Goal: Task Accomplishment & Management: Use online tool/utility

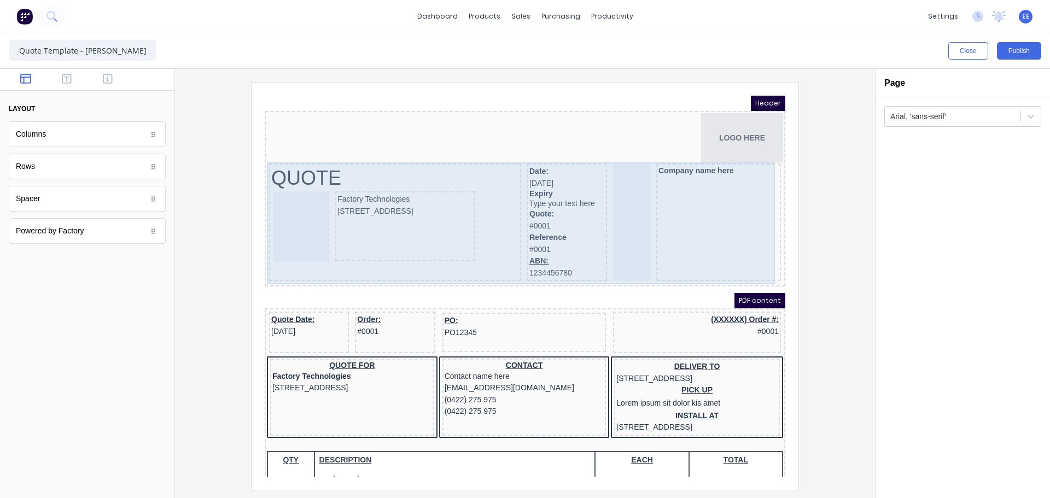
click at [656, 204] on div "Company name here" at bounding box center [705, 209] width 125 height 118
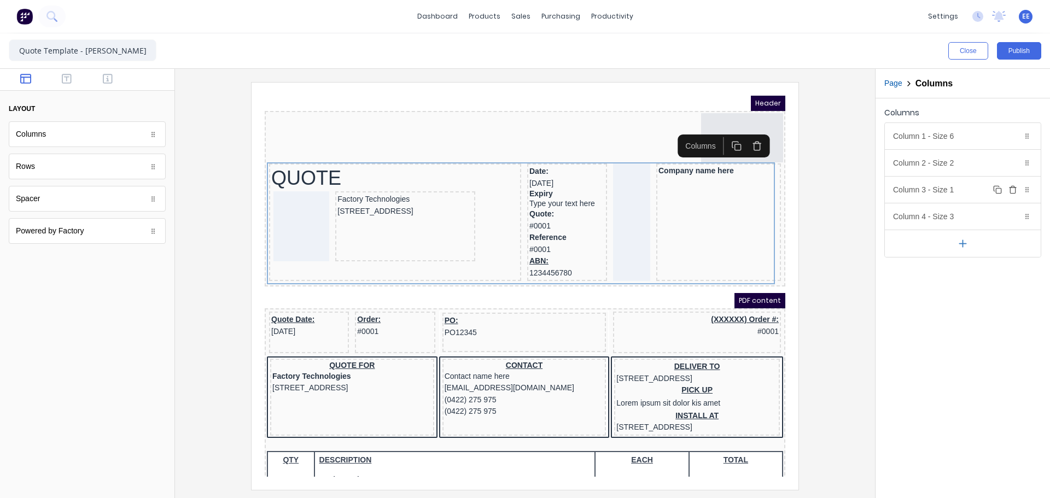
click at [1013, 189] on icon "button" at bounding box center [1013, 189] width 9 height 9
click at [962, 161] on div "Column 2 - Size 2 Duplicate Delete" at bounding box center [963, 163] width 156 height 26
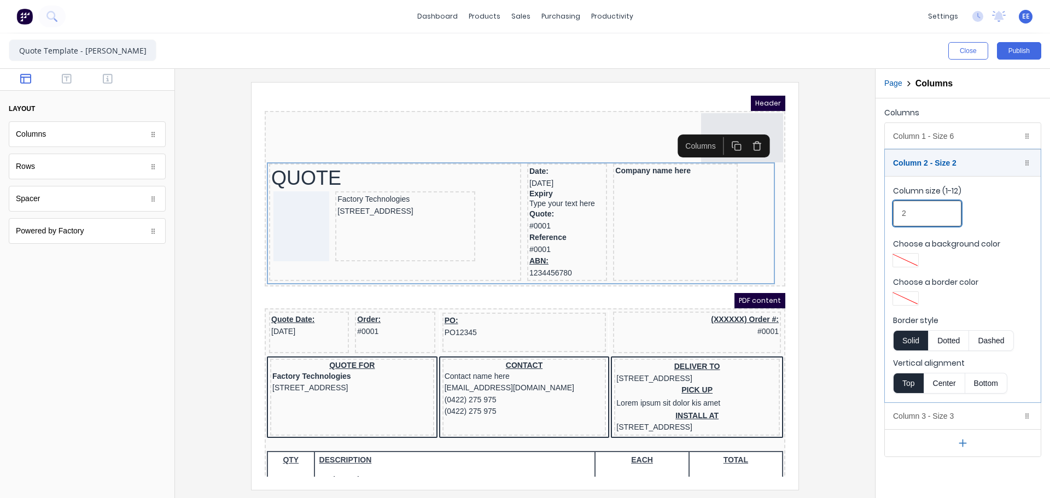
drag, startPoint x: 921, startPoint y: 209, endPoint x: 858, endPoint y: 210, distance: 62.9
click at [858, 210] on div "Close Publish Components layout Columns Columns Rows Rows Spacer Spacer Powered…" at bounding box center [525, 265] width 1050 height 465
type input "3"
click at [829, 229] on div at bounding box center [525, 286] width 683 height 408
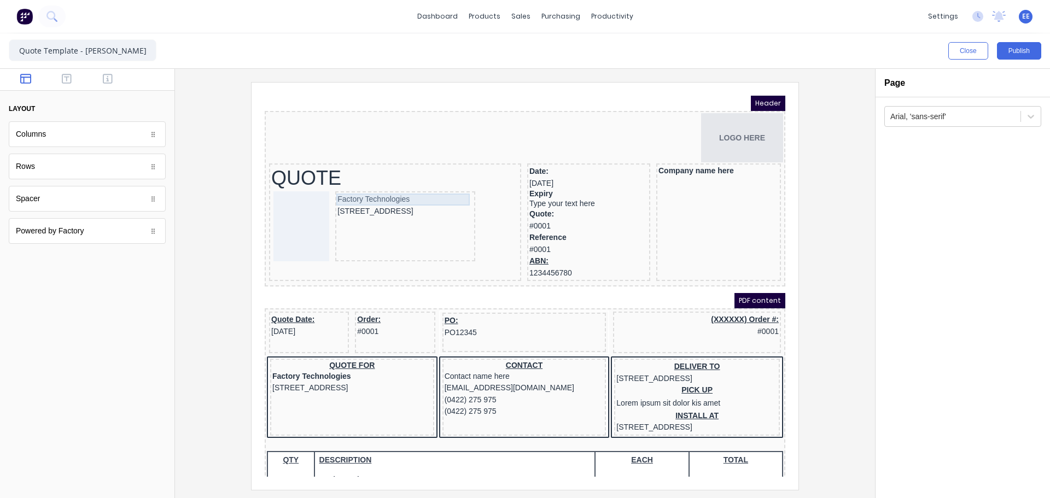
click at [355, 184] on div "Factory Technologies" at bounding box center [392, 187] width 136 height 12
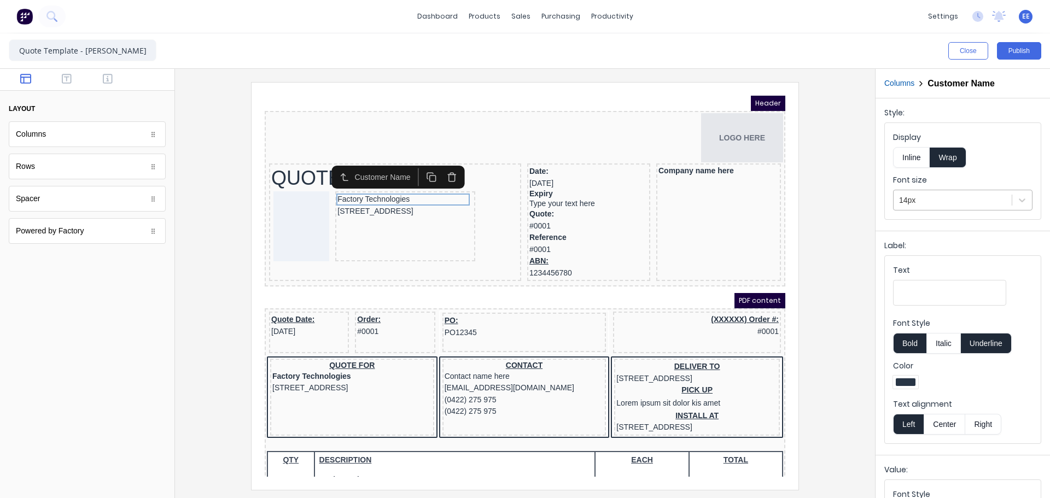
click at [951, 197] on div at bounding box center [952, 201] width 107 height 14
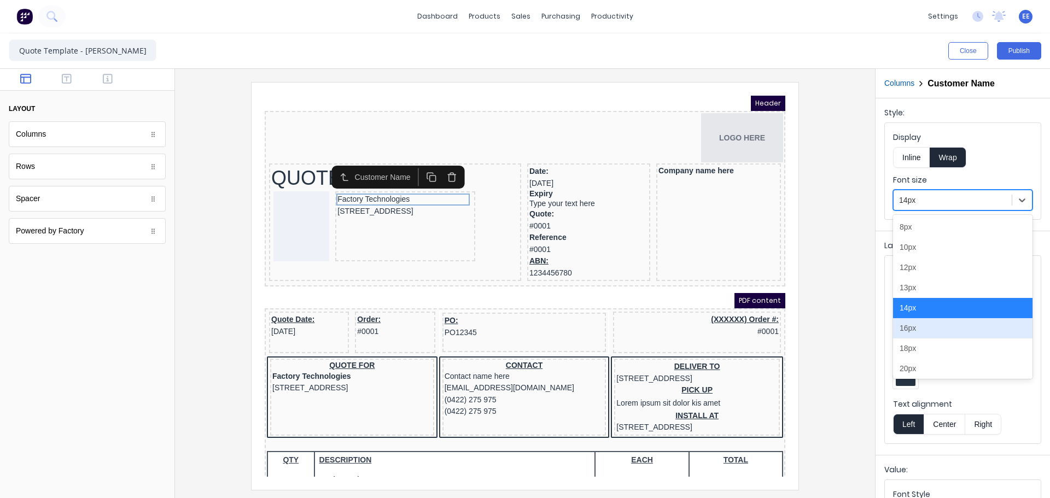
click at [908, 328] on div "16px" at bounding box center [963, 328] width 140 height 20
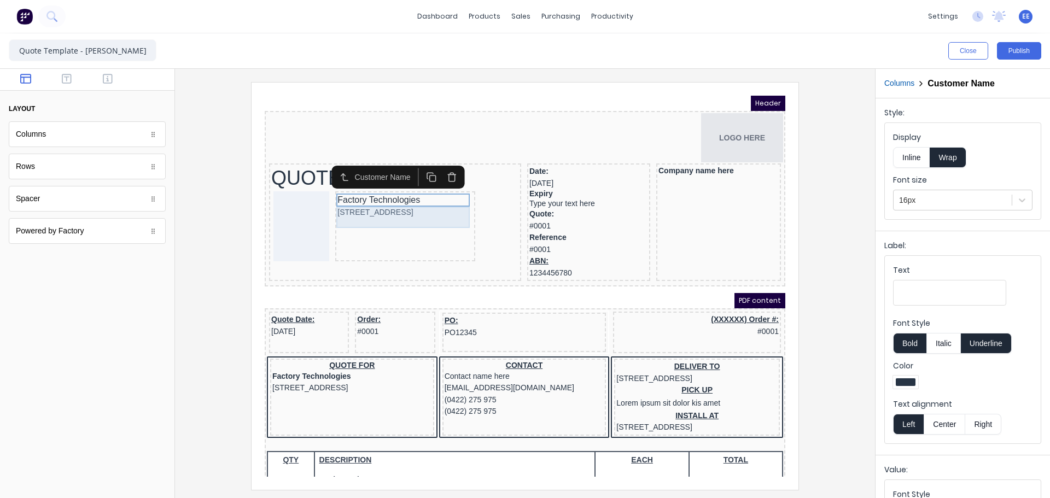
click at [346, 199] on div "[STREET_ADDRESS]" at bounding box center [392, 200] width 136 height 12
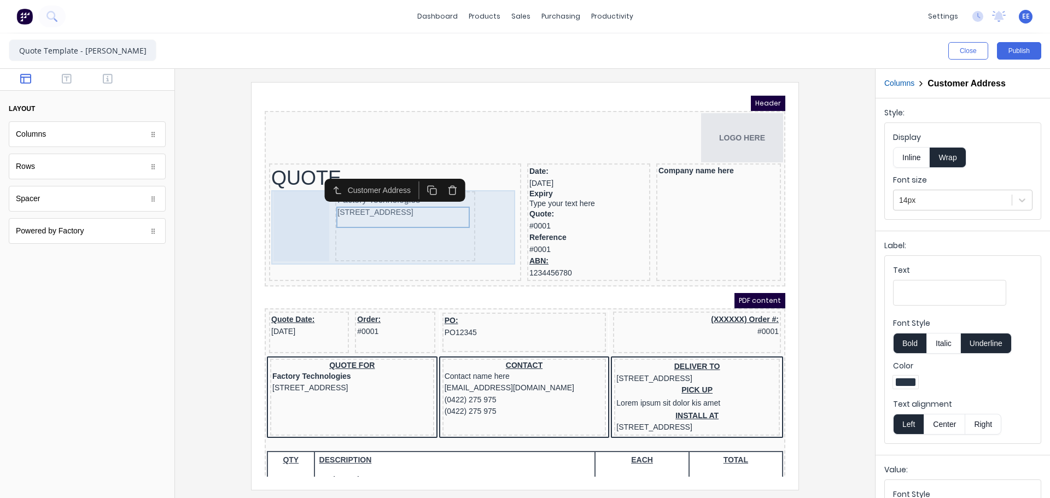
click at [425, 235] on div "Factory Technologies 234 Beach Road Gold Coast, Queensland, Australia, 4217" at bounding box center [392, 213] width 140 height 70
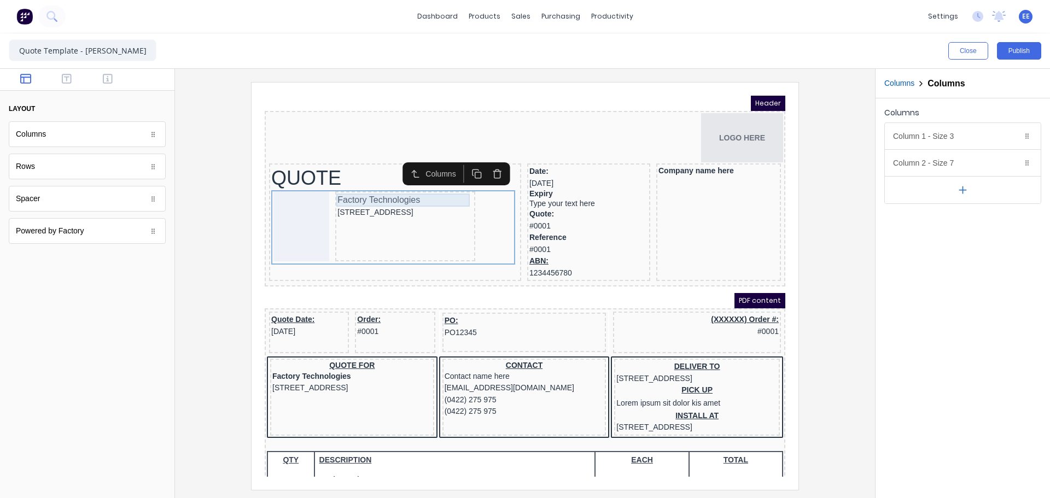
click at [338, 186] on div "Factory Technologies" at bounding box center [392, 187] width 136 height 13
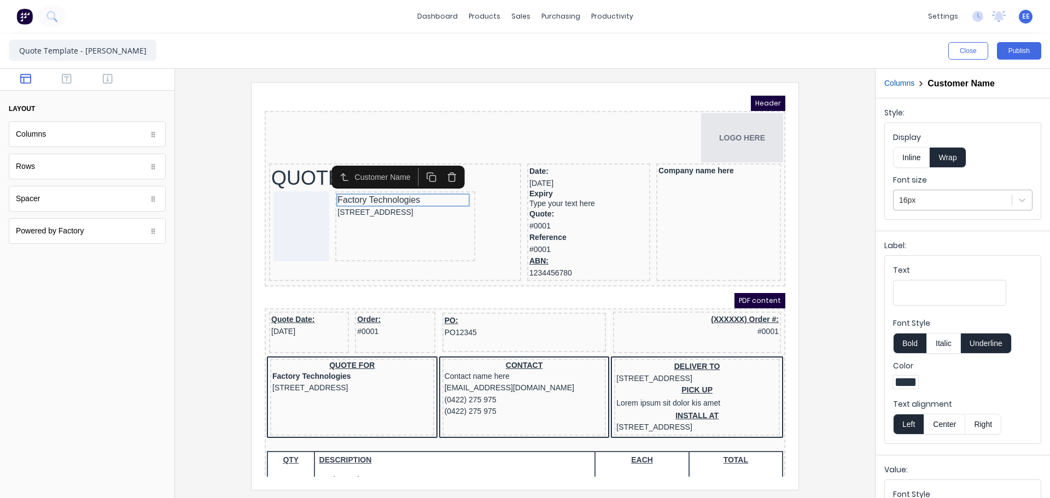
click at [987, 202] on div at bounding box center [952, 201] width 107 height 14
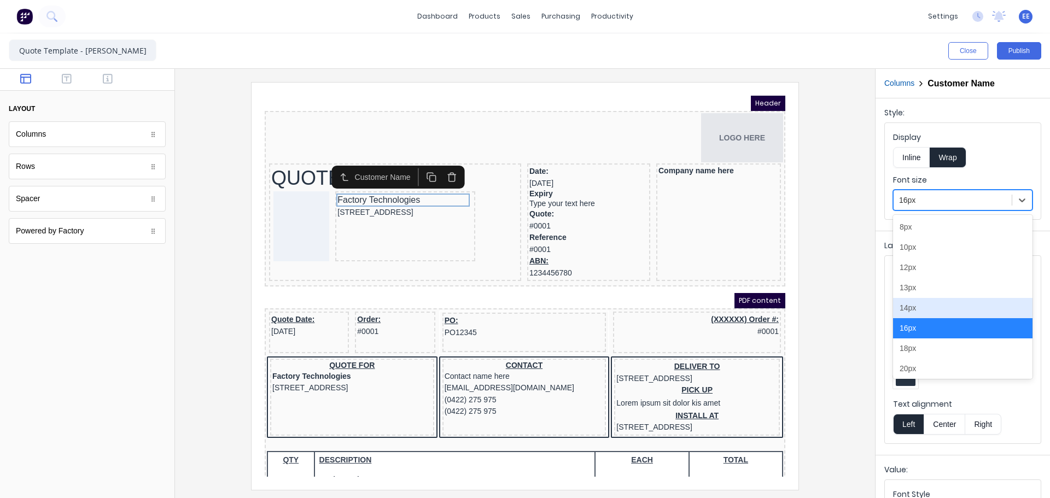
click at [912, 313] on div "14px" at bounding box center [963, 308] width 140 height 20
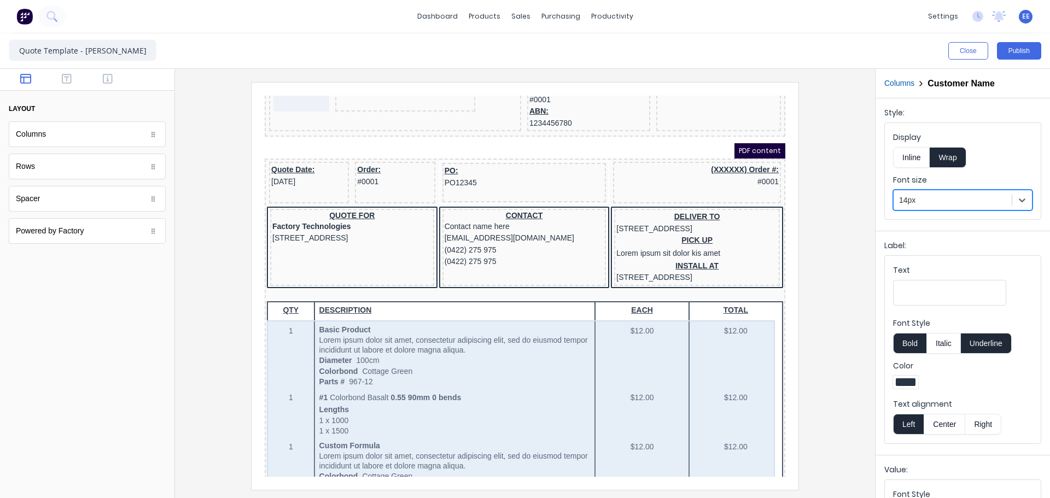
scroll to position [164, 0]
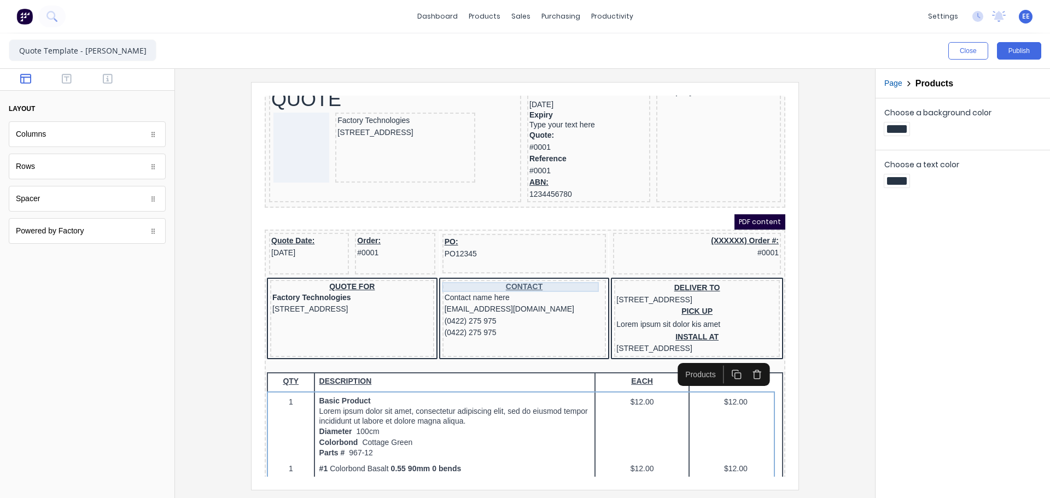
scroll to position [0, 0]
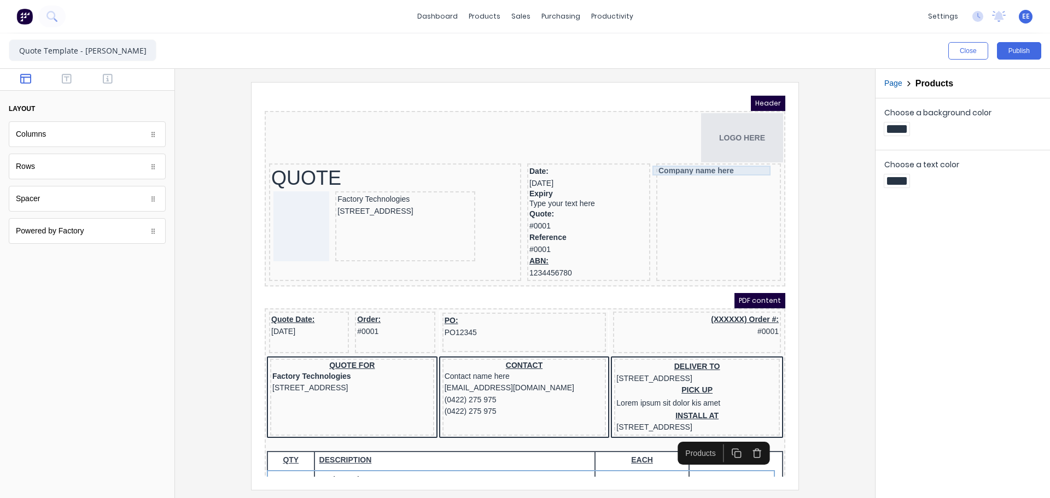
click at [658, 156] on div "Company name here" at bounding box center [706, 158] width 120 height 10
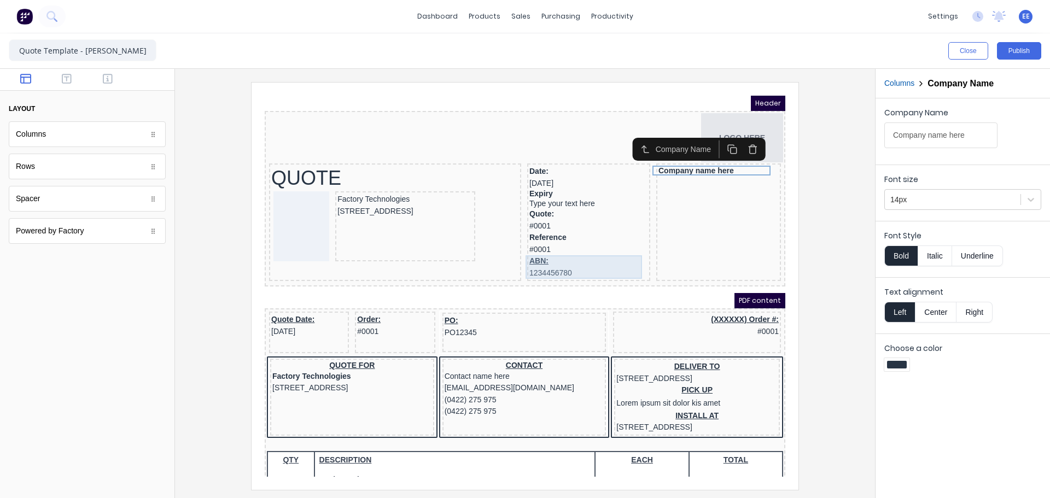
click at [524, 245] on div "ABN: 1234456780" at bounding box center [575, 254] width 119 height 24
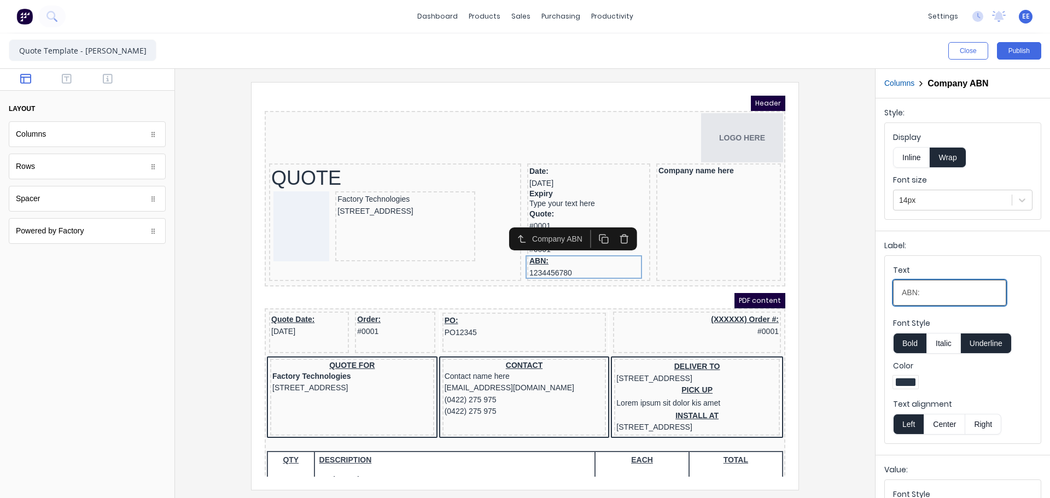
click at [931, 295] on input "ABN:" at bounding box center [949, 293] width 113 height 26
type input "ABN"
click at [983, 343] on button "Underline" at bounding box center [986, 343] width 51 height 21
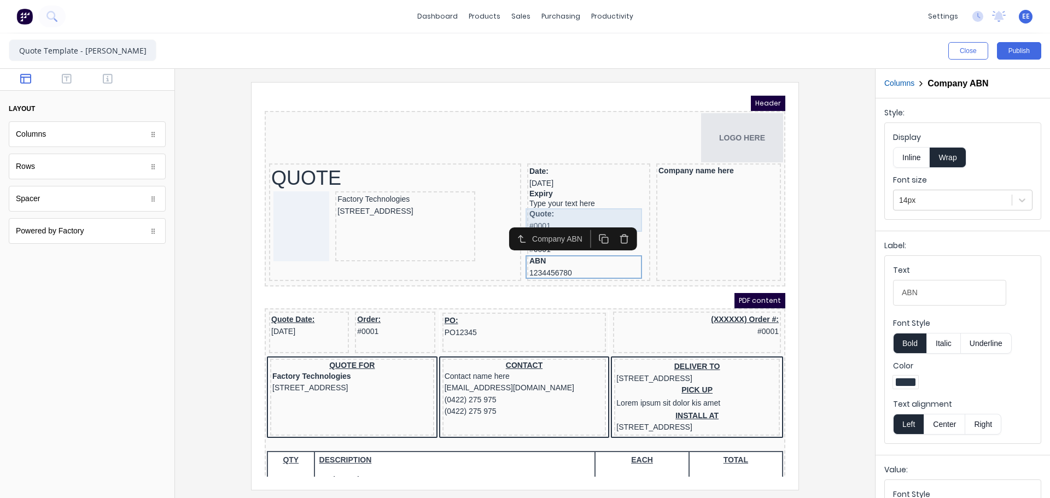
click at [549, 208] on div "Quote: #0001" at bounding box center [575, 207] width 119 height 24
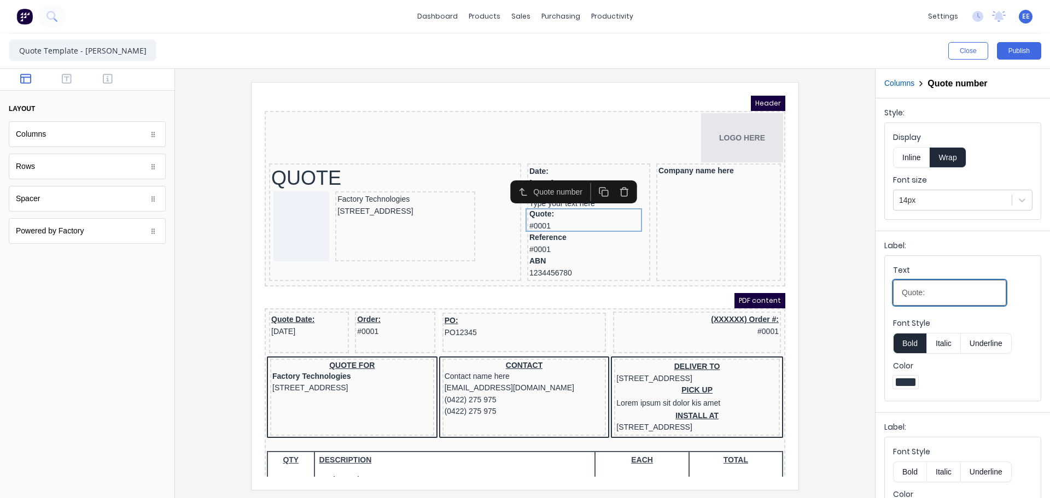
click at [940, 295] on input "Quote:" at bounding box center [949, 293] width 113 height 26
type input "Quote Number"
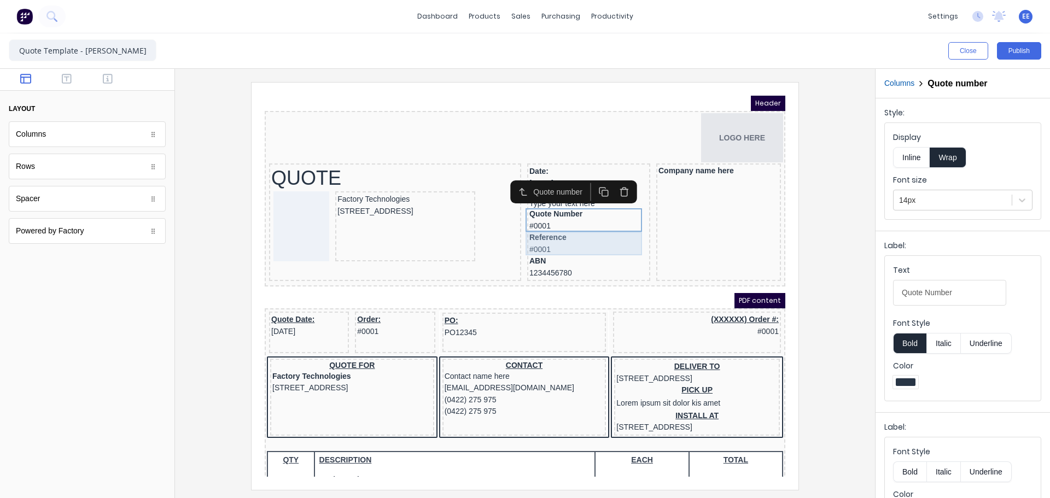
click at [543, 232] on div "Reference #0001" at bounding box center [575, 231] width 119 height 24
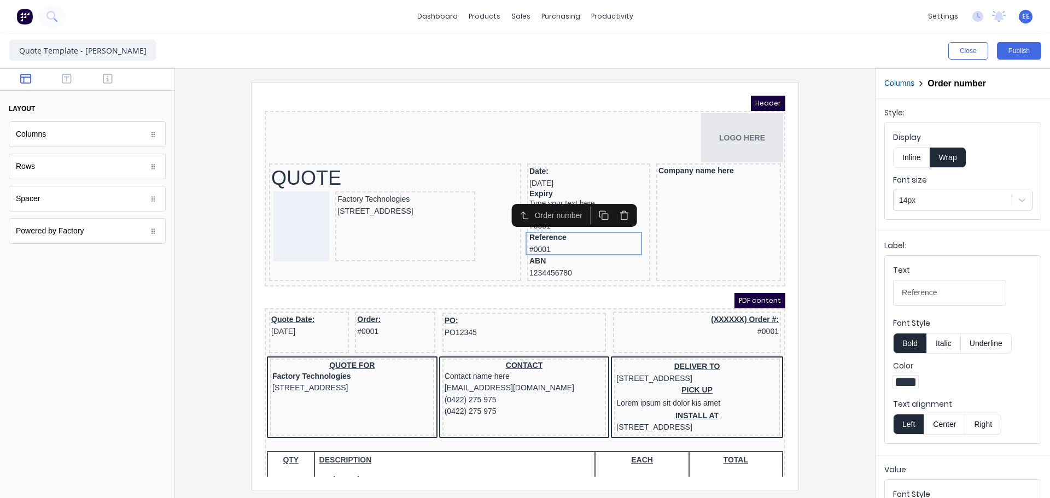
click at [828, 246] on div at bounding box center [525, 286] width 683 height 408
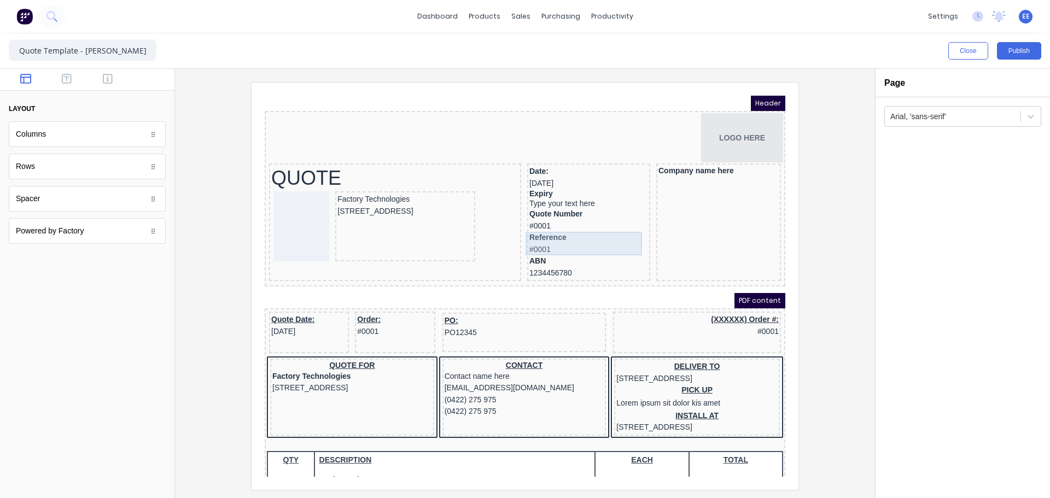
click at [544, 234] on div "Reference #0001" at bounding box center [575, 231] width 119 height 24
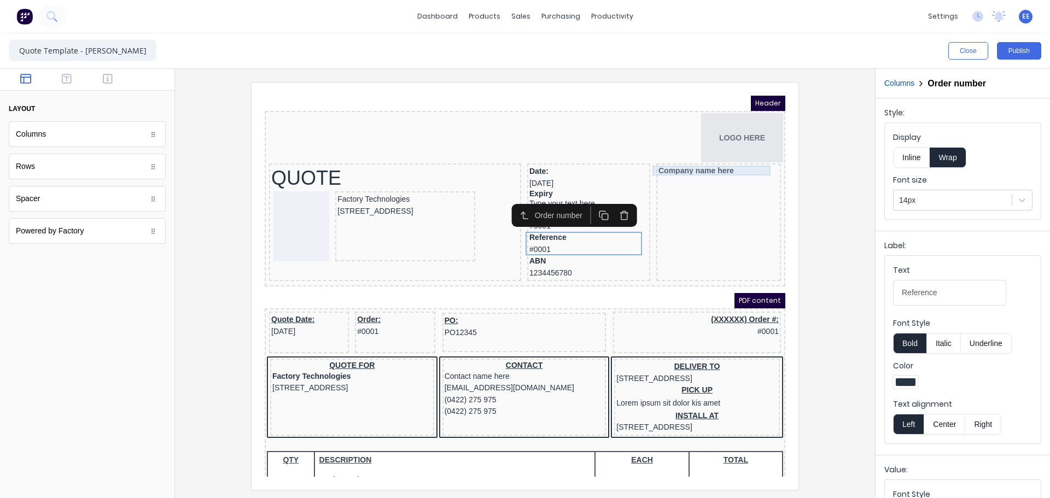
click at [701, 159] on div "Company name here" at bounding box center [706, 158] width 120 height 10
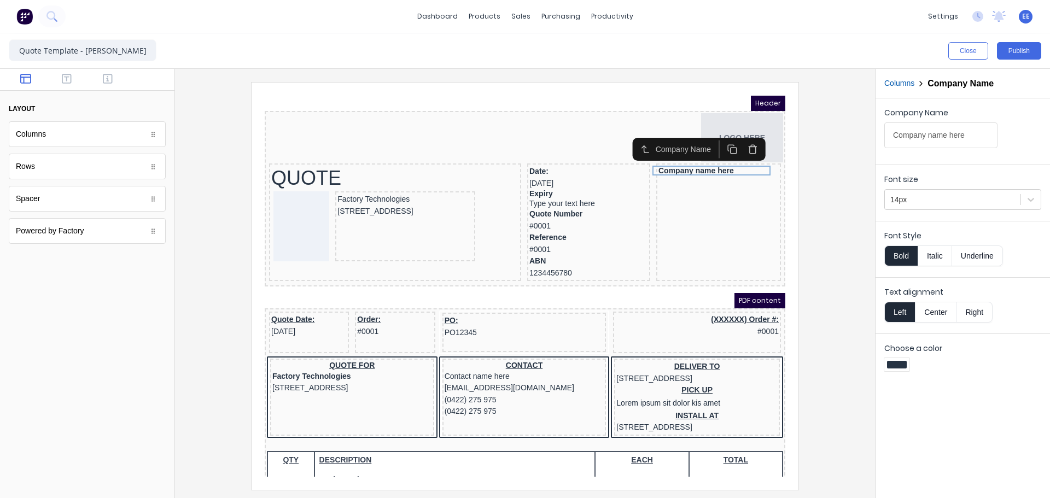
click at [898, 259] on button "Bold" at bounding box center [901, 256] width 33 height 21
click at [107, 79] on icon "button" at bounding box center [108, 79] width 10 height 10
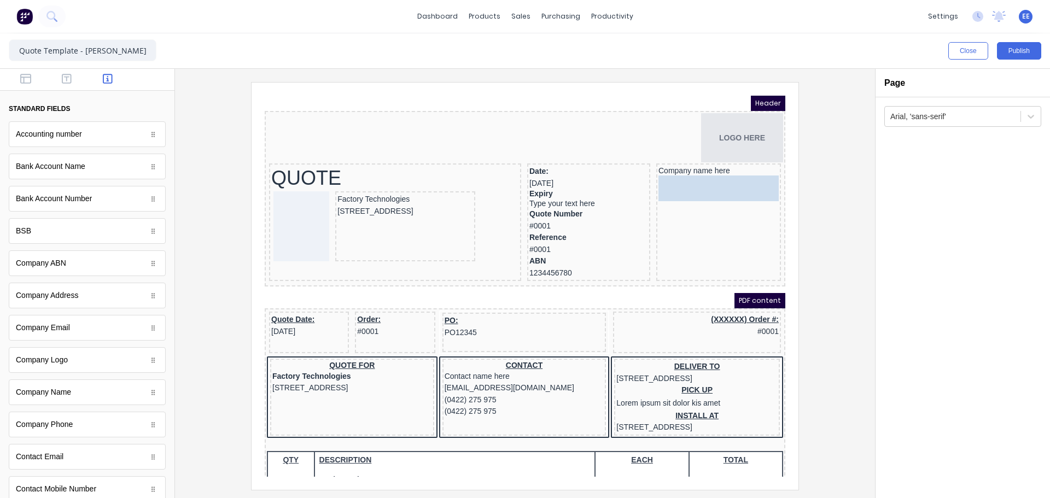
drag, startPoint x: 53, startPoint y: 299, endPoint x: 691, endPoint y: 195, distance: 646.8
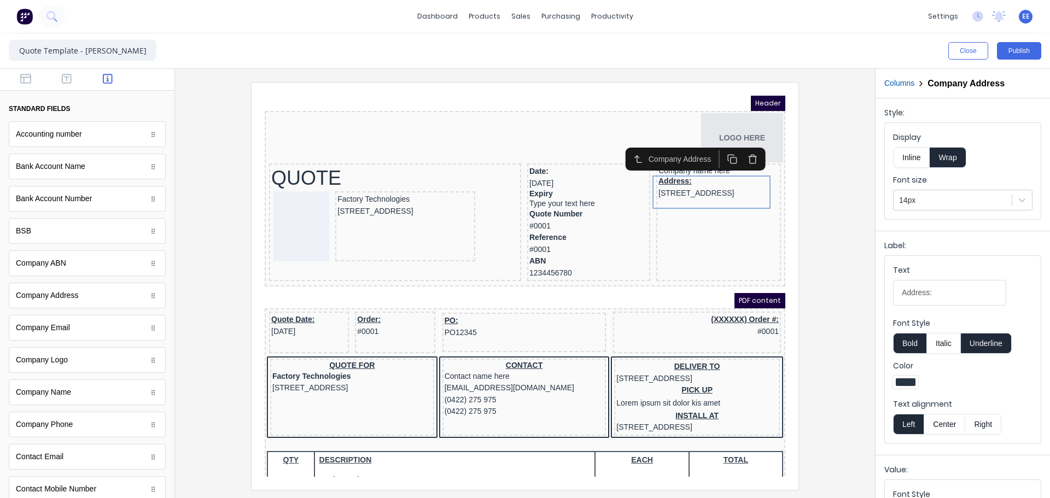
click at [986, 341] on button "Underline" at bounding box center [986, 343] width 51 height 21
drag, startPoint x: 944, startPoint y: 292, endPoint x: 844, endPoint y: 302, distance: 100.7
click at [844, 302] on div "Close Publish Components standard fields Accounting number Accounting number Ba…" at bounding box center [525, 265] width 1050 height 465
click at [826, 219] on div at bounding box center [525, 286] width 683 height 408
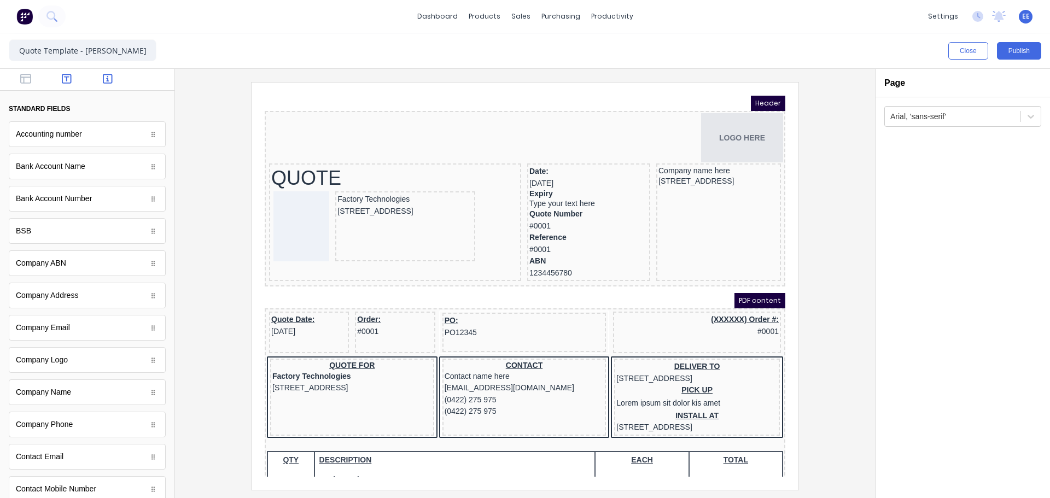
click at [66, 79] on icon "button" at bounding box center [67, 78] width 10 height 11
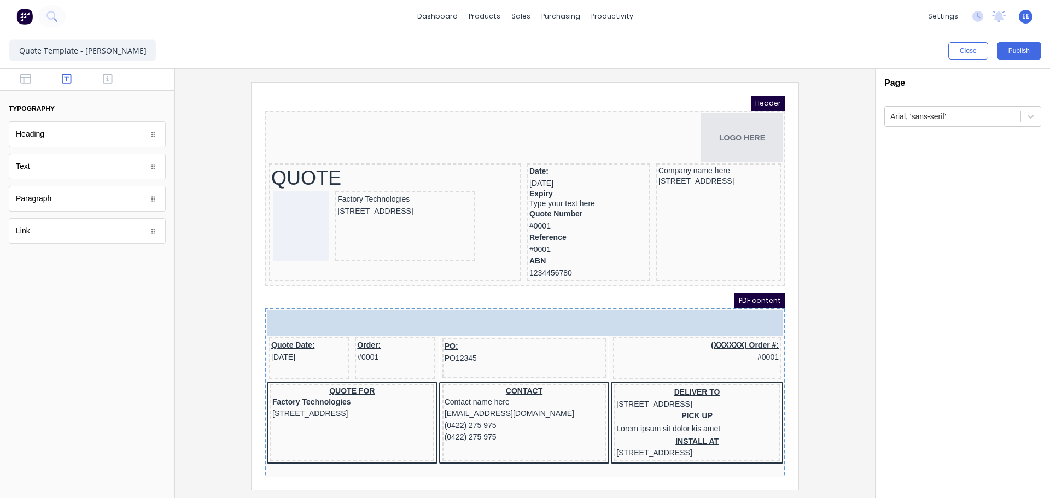
drag, startPoint x: 34, startPoint y: 135, endPoint x: -228, endPoint y: 124, distance: 262.3
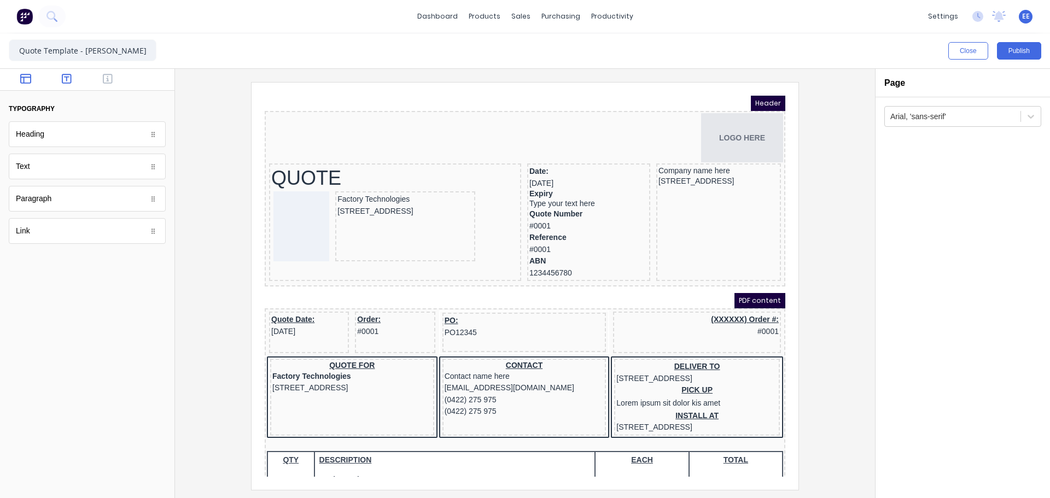
click at [27, 78] on icon "button" at bounding box center [25, 79] width 11 height 10
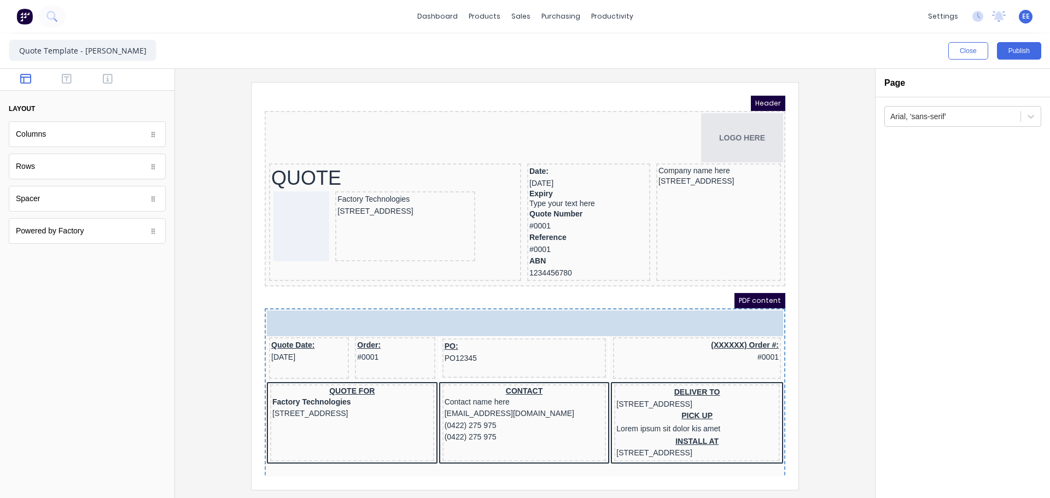
drag, startPoint x: 33, startPoint y: 172, endPoint x: 322, endPoint y: 324, distance: 326.9
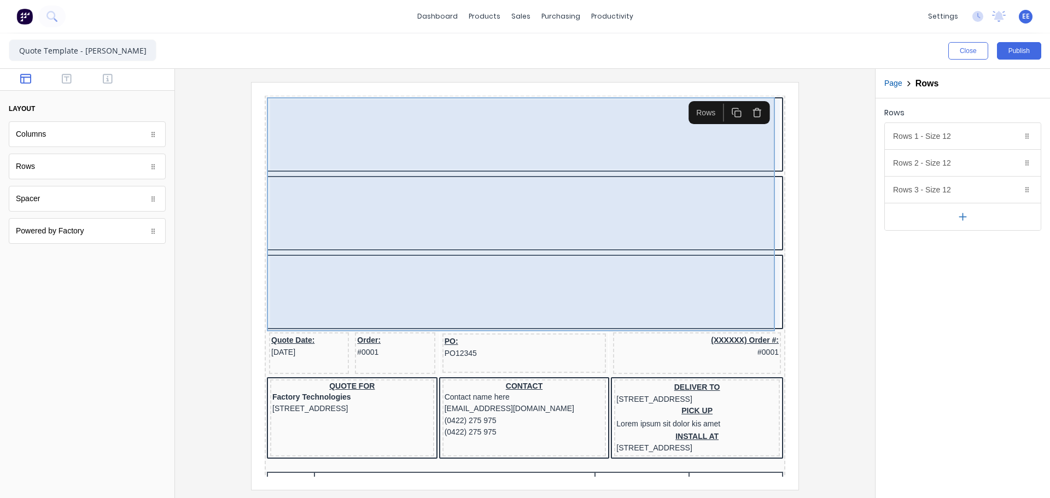
scroll to position [219, 0]
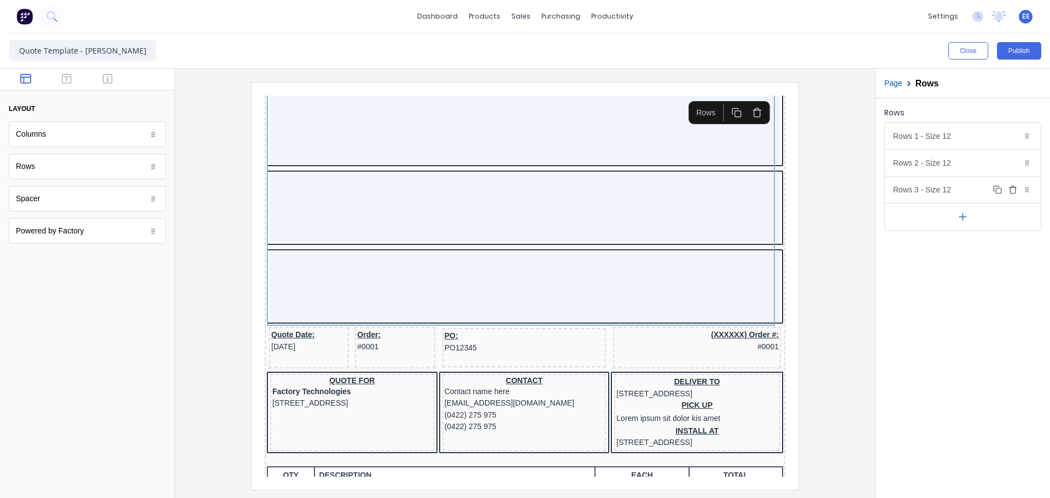
click at [1010, 190] on icon "button" at bounding box center [1012, 191] width 5 height 6
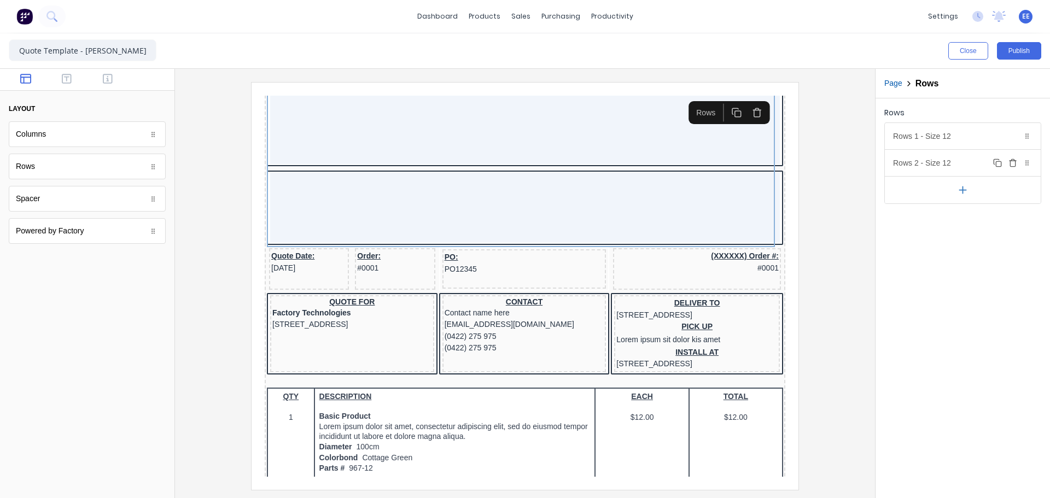
click at [1014, 165] on icon "button" at bounding box center [1013, 163] width 9 height 9
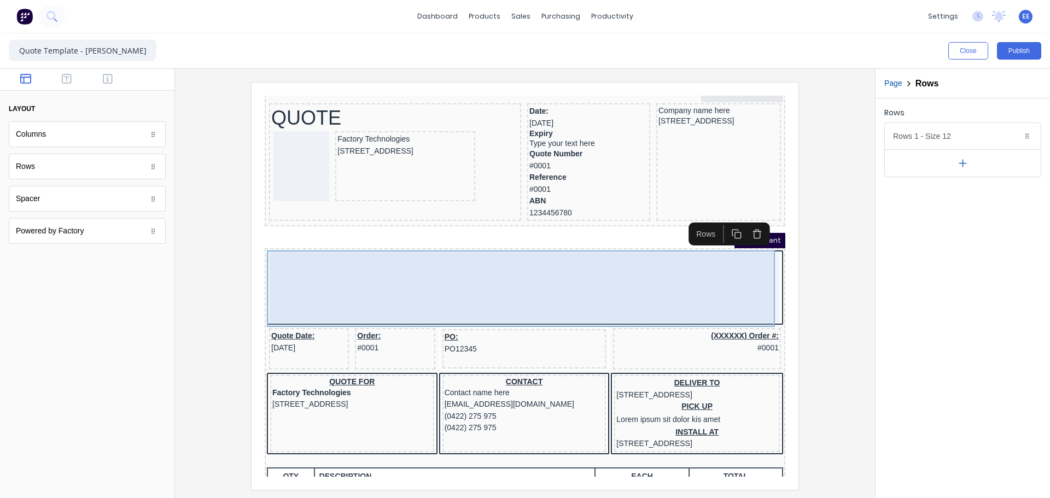
scroll to position [55, 0]
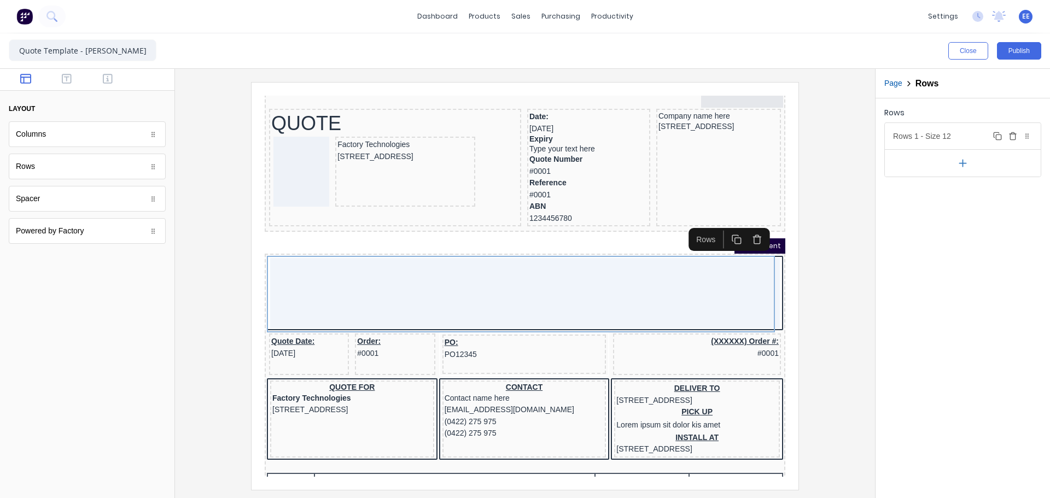
click at [955, 137] on div "Rows 1 - Size 12 Duplicate Delete" at bounding box center [963, 136] width 156 height 26
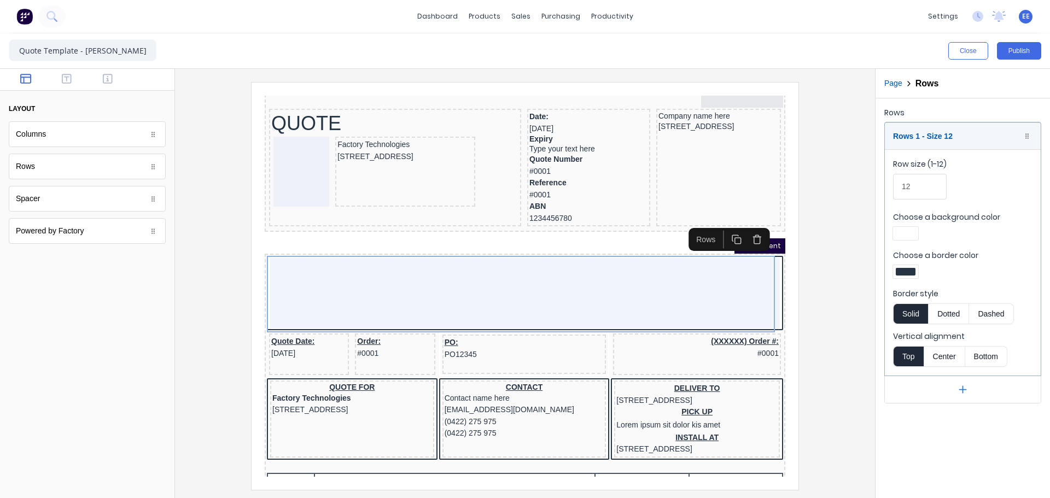
click at [909, 268] on div at bounding box center [906, 272] width 20 height 8
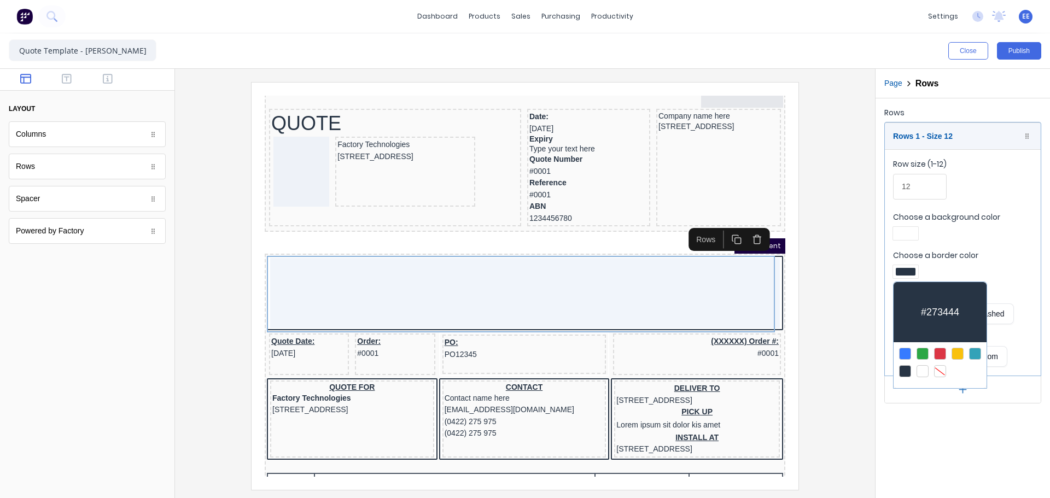
click at [938, 370] on div at bounding box center [940, 371] width 12 height 12
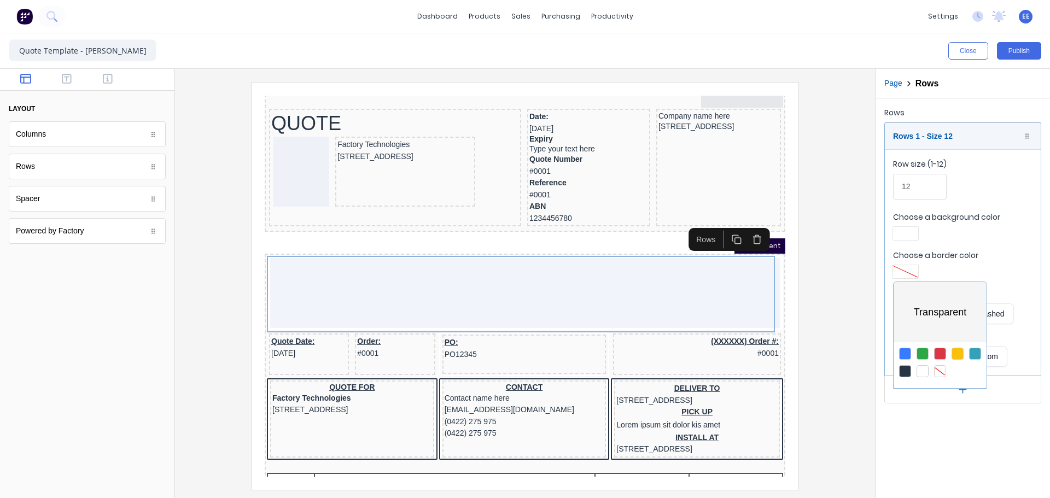
click at [910, 231] on div at bounding box center [525, 249] width 1050 height 498
click at [910, 231] on div at bounding box center [906, 234] width 20 height 8
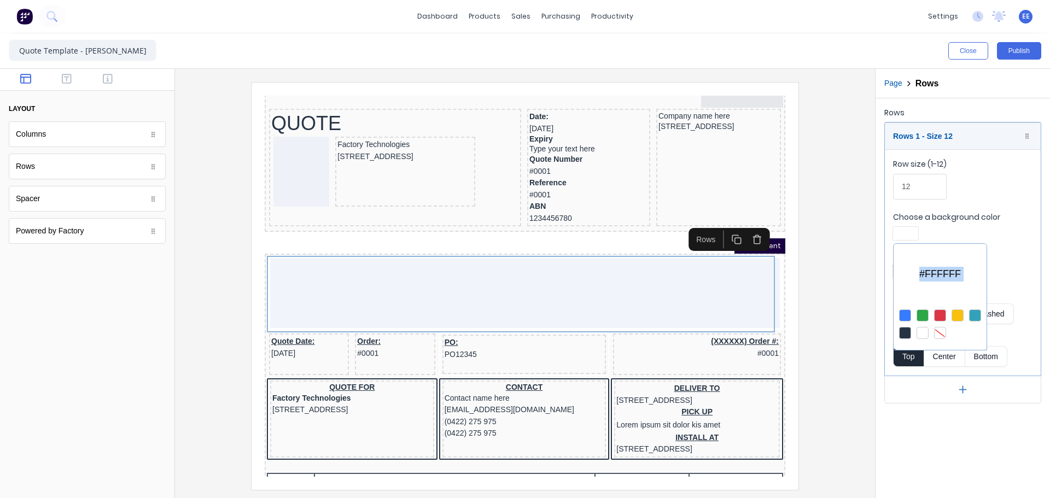
click at [939, 333] on div at bounding box center [940, 333] width 12 height 12
click at [1012, 268] on div at bounding box center [525, 249] width 1050 height 498
click at [794, 286] on iframe at bounding box center [525, 287] width 547 height 408
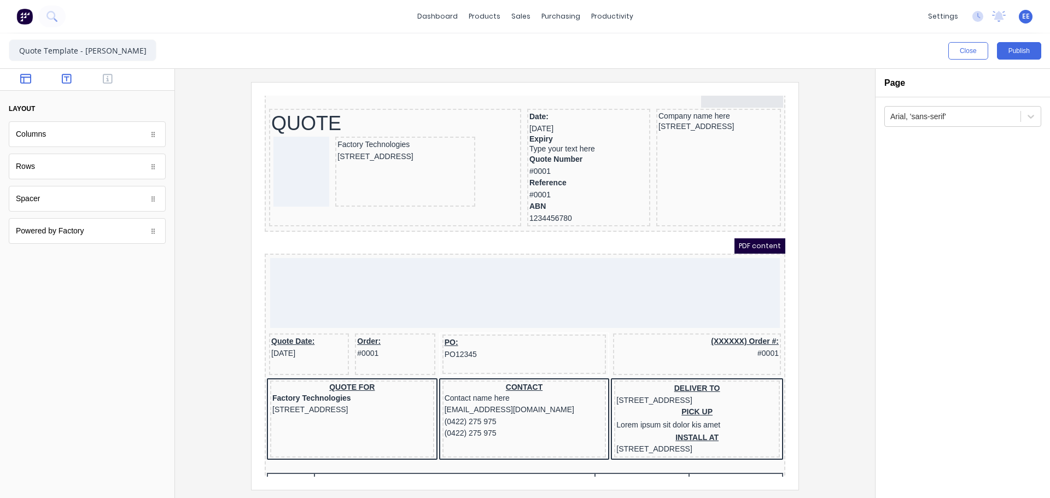
click at [69, 78] on icon "button" at bounding box center [67, 78] width 10 height 11
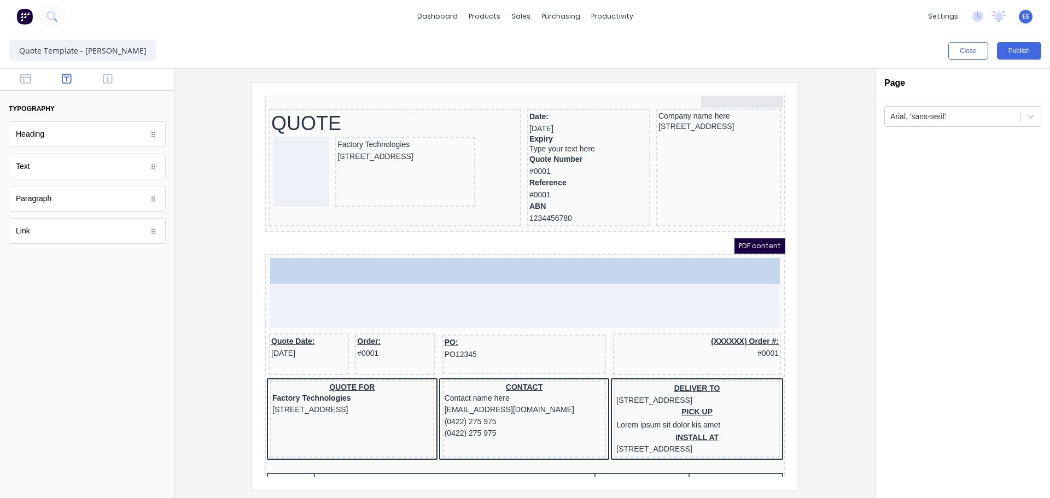
drag, startPoint x: 36, startPoint y: 139, endPoint x: 92, endPoint y: 179, distance: 69.8
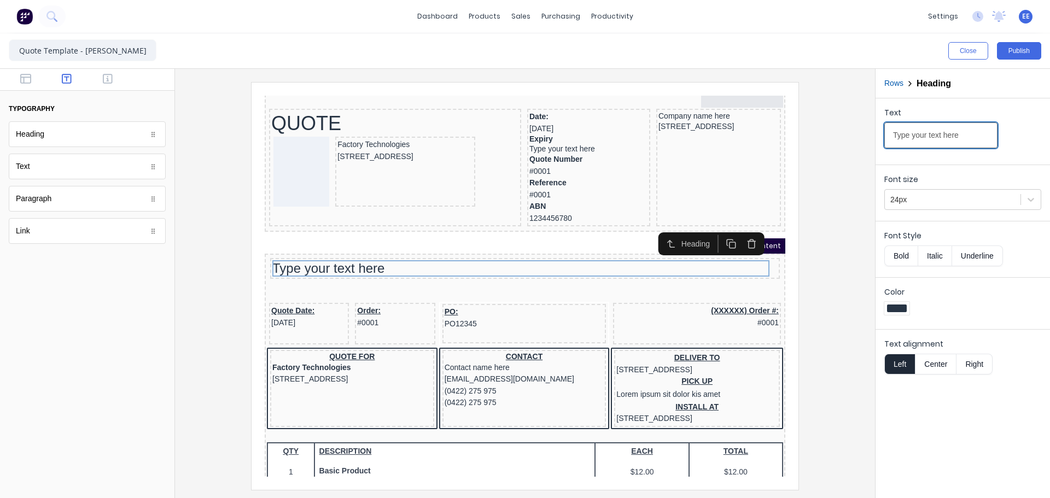
drag, startPoint x: 1175, startPoint y: 214, endPoint x: 762, endPoint y: 117, distance: 425.0
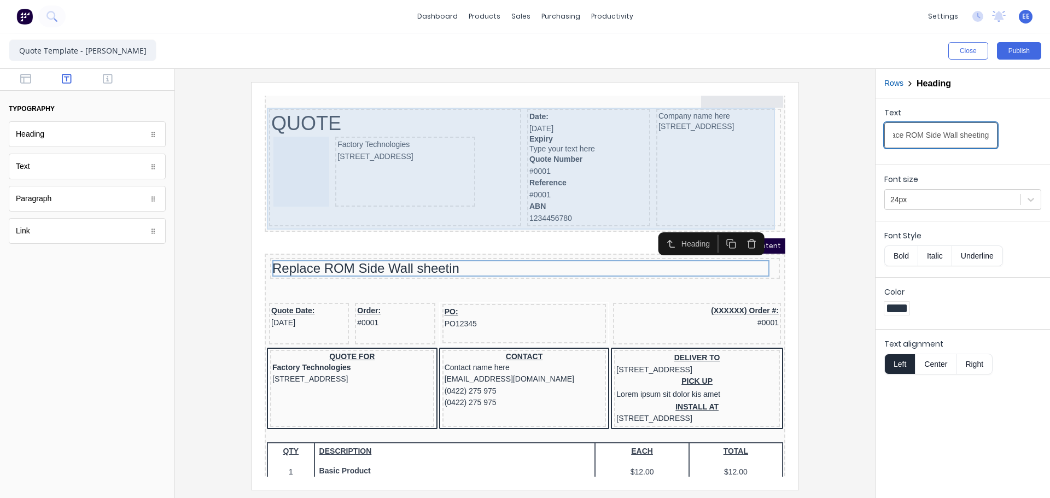
scroll to position [0, 22]
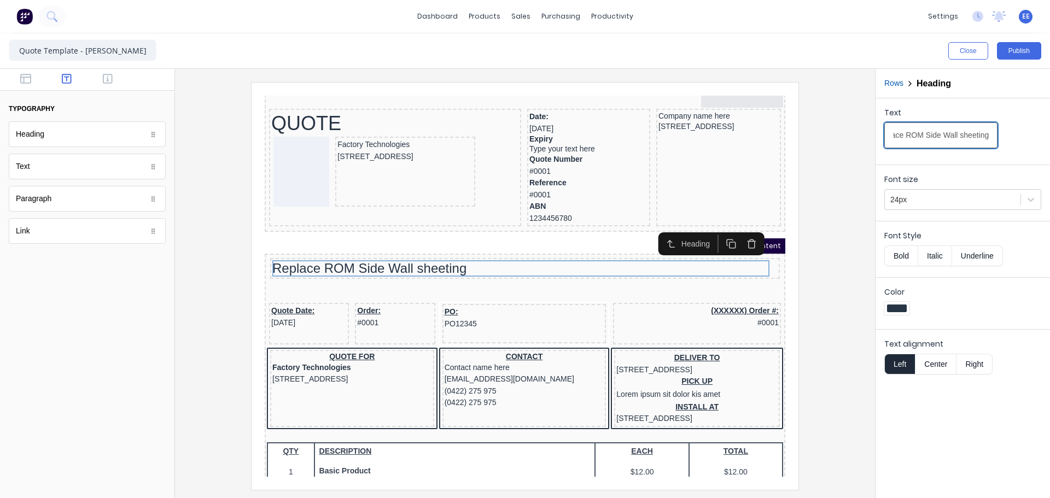
type input "Replace ROM Side Wall sheeting"
click at [849, 227] on div at bounding box center [525, 286] width 683 height 408
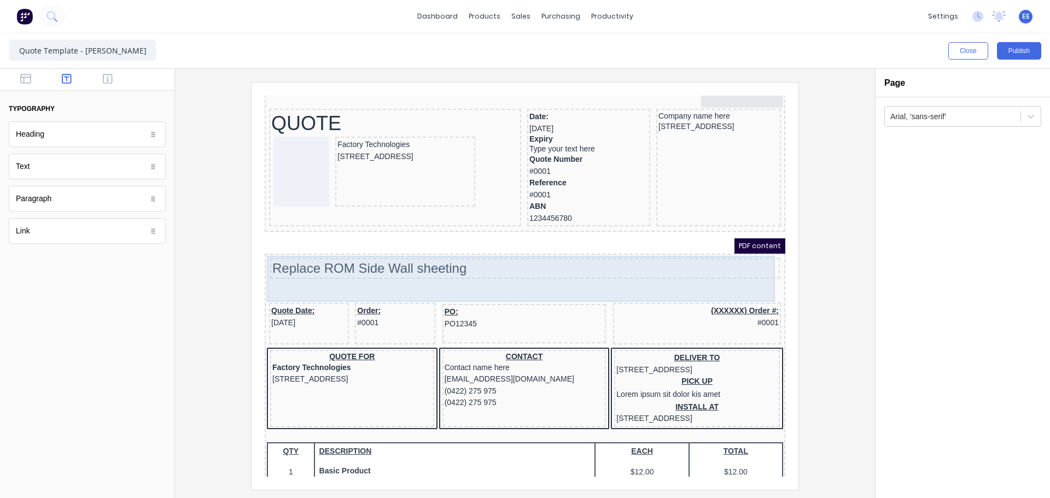
click at [548, 264] on div "Replace ROM Side Wall sheeting" at bounding box center [512, 255] width 510 height 21
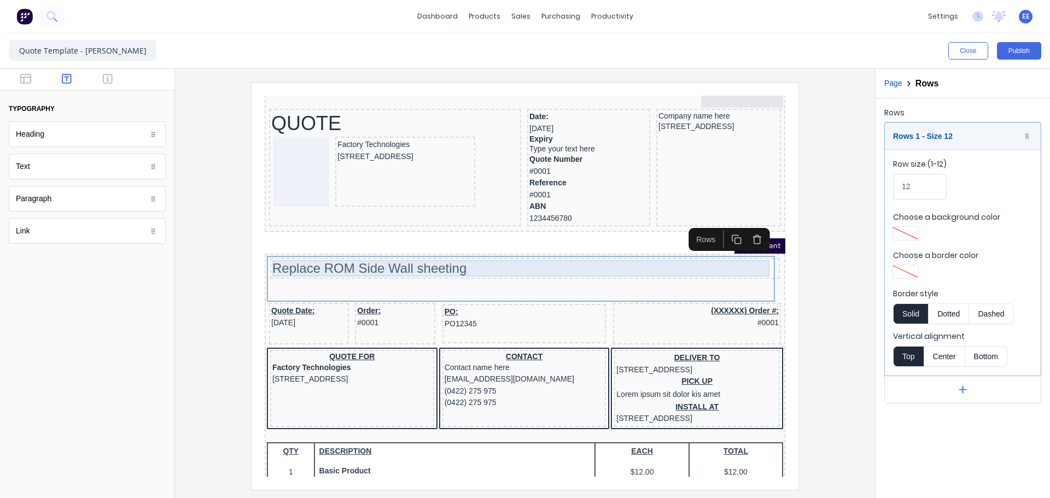
click at [492, 252] on div "Replace ROM Side Wall sheeting" at bounding box center [511, 255] width 505 height 16
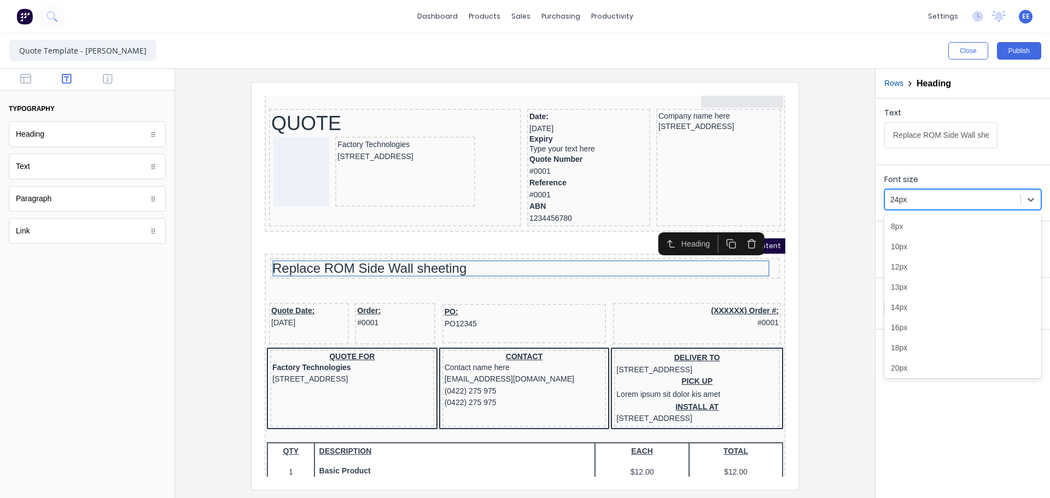
click at [917, 202] on div at bounding box center [953, 200] width 125 height 14
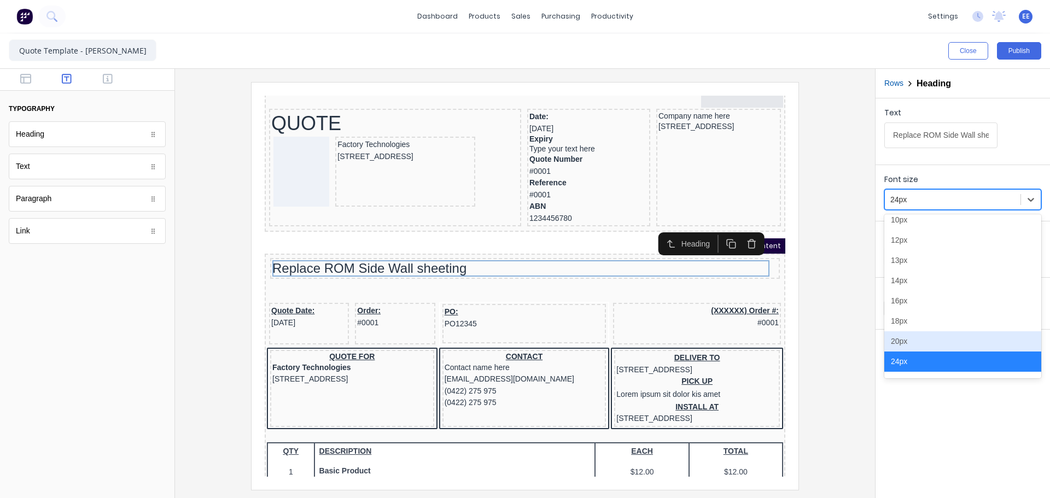
click at [932, 336] on div "20px" at bounding box center [963, 342] width 157 height 20
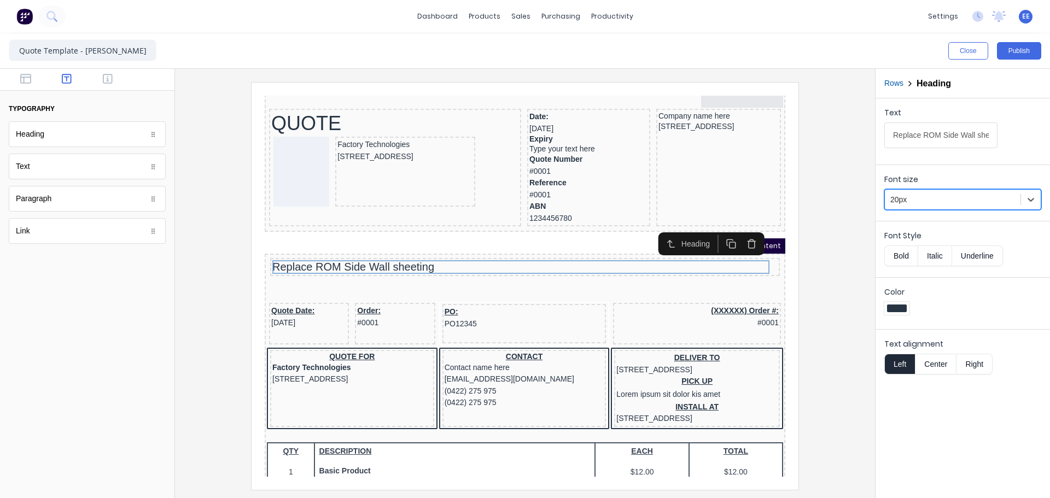
click at [936, 200] on div at bounding box center [953, 200] width 125 height 14
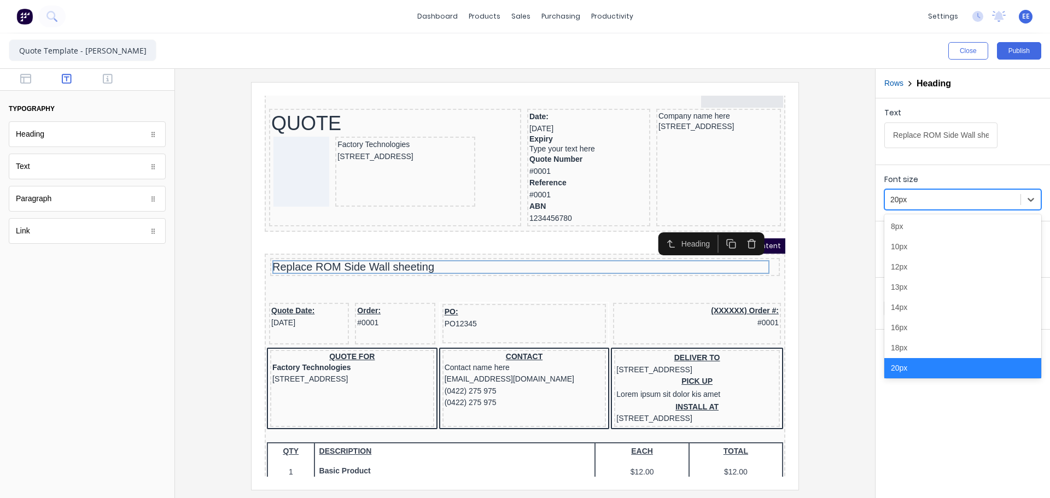
scroll to position [7, 0]
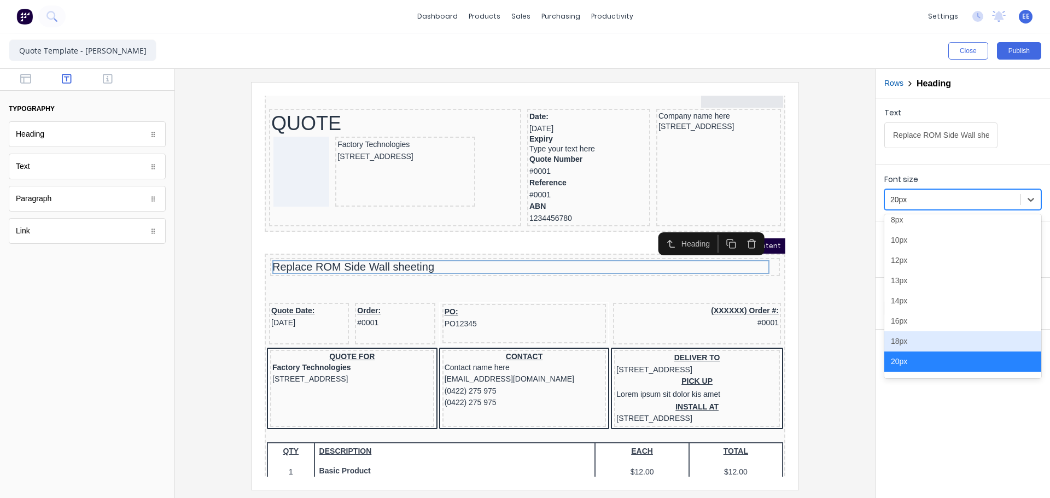
click at [903, 345] on div "18px" at bounding box center [963, 342] width 157 height 20
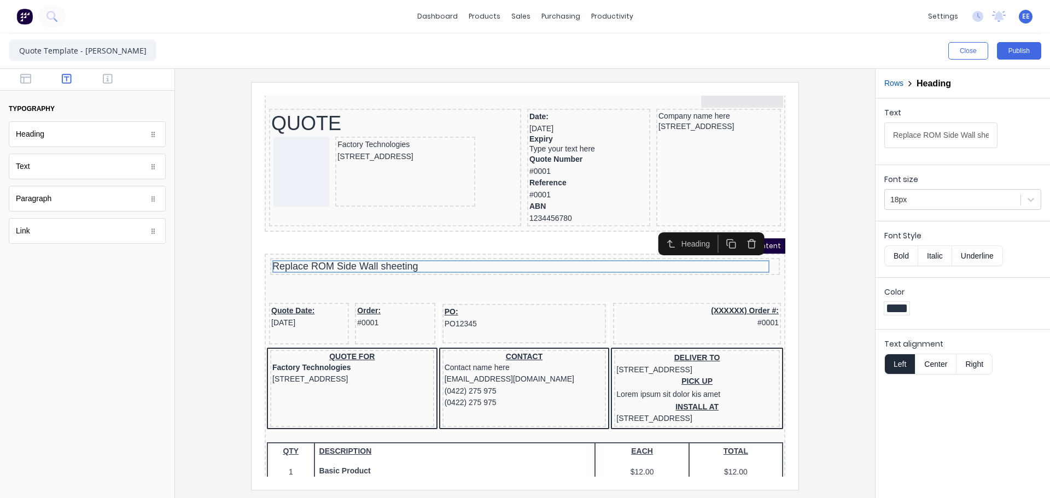
click at [901, 252] on button "Bold" at bounding box center [901, 256] width 33 height 21
click at [808, 275] on div at bounding box center [525, 286] width 683 height 408
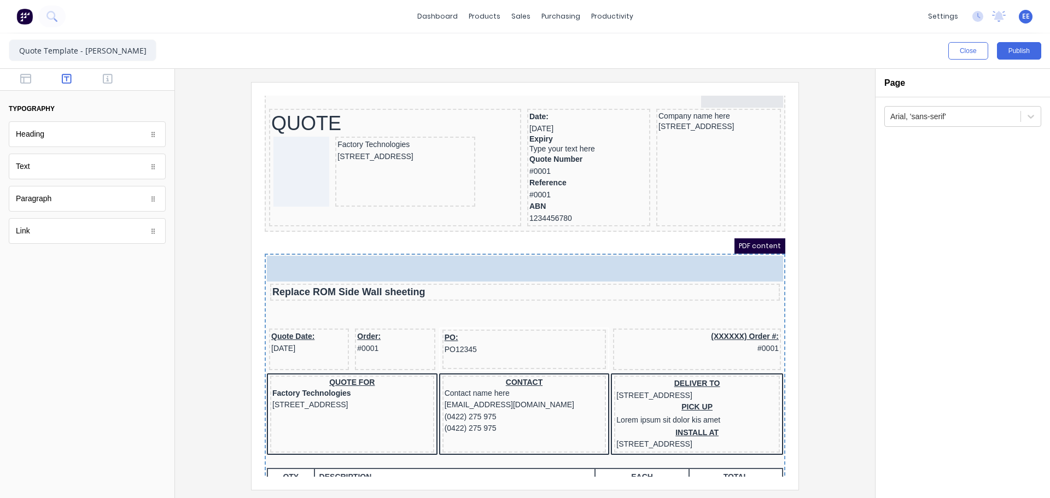
drag, startPoint x: 30, startPoint y: 201, endPoint x: -36, endPoint y: 152, distance: 81.6
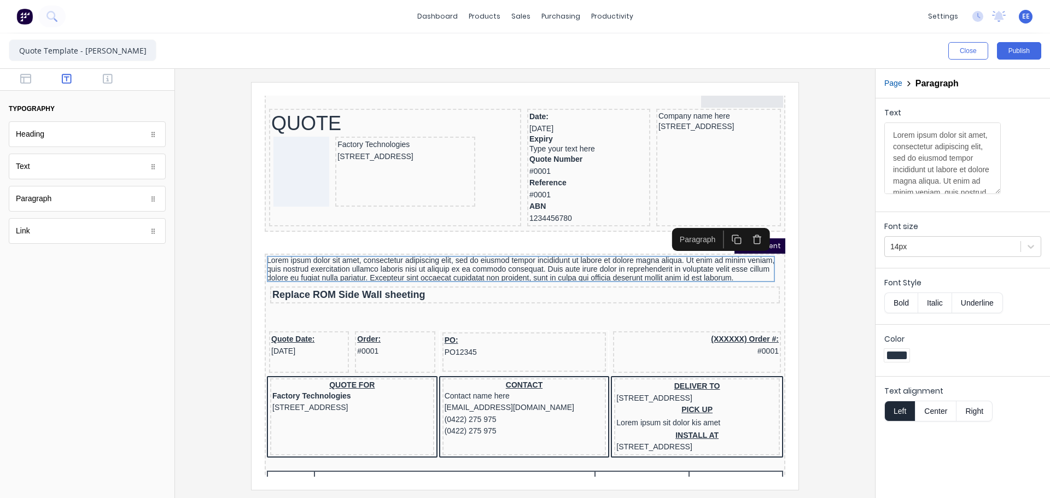
click at [745, 225] on icon "button" at bounding box center [744, 226] width 10 height 10
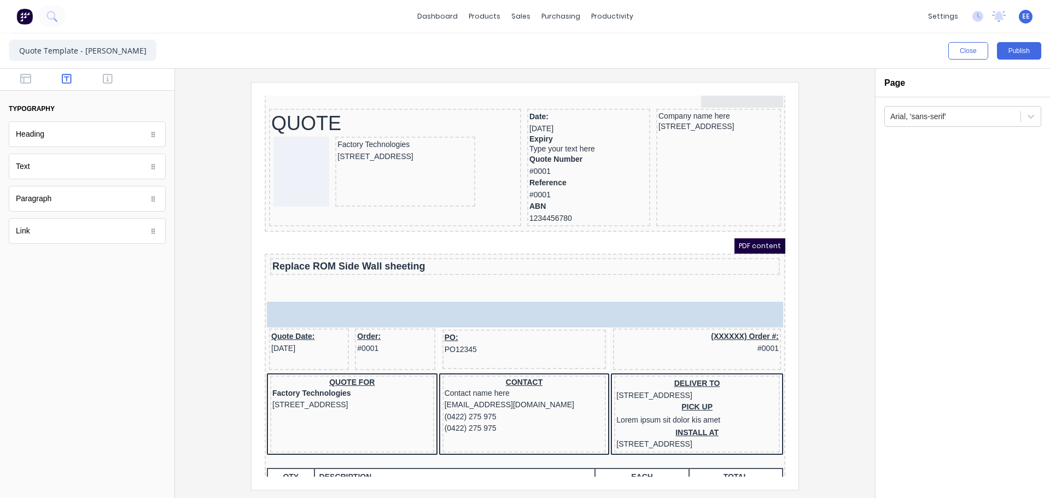
drag, startPoint x: 43, startPoint y: 165, endPoint x: 373, endPoint y: 274, distance: 347.4
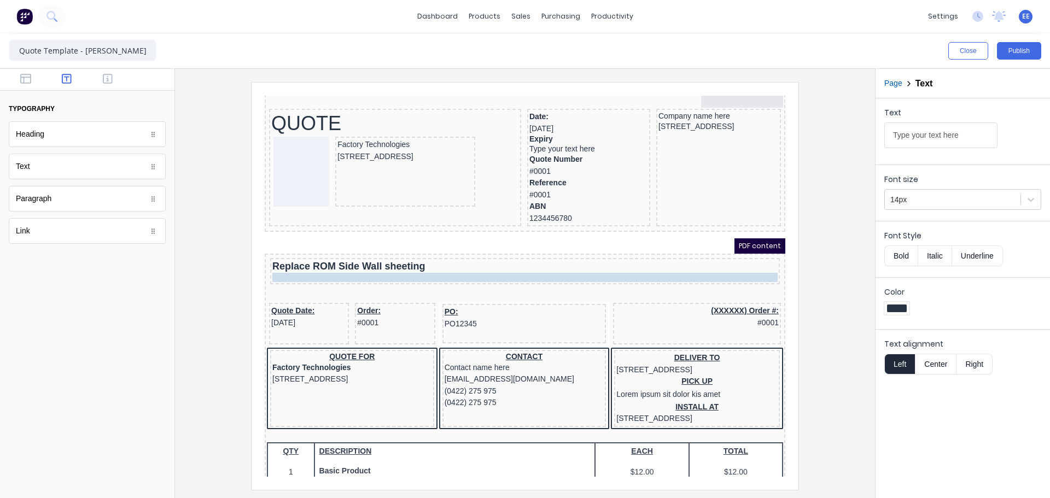
drag, startPoint x: 332, startPoint y: 293, endPoint x: 337, endPoint y: 266, distance: 27.4
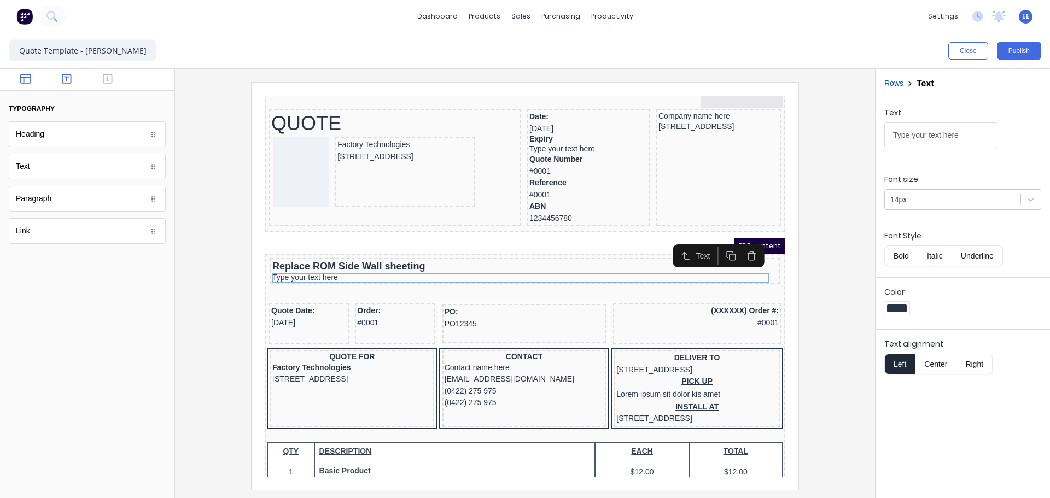
click at [23, 83] on icon "button" at bounding box center [25, 79] width 11 height 10
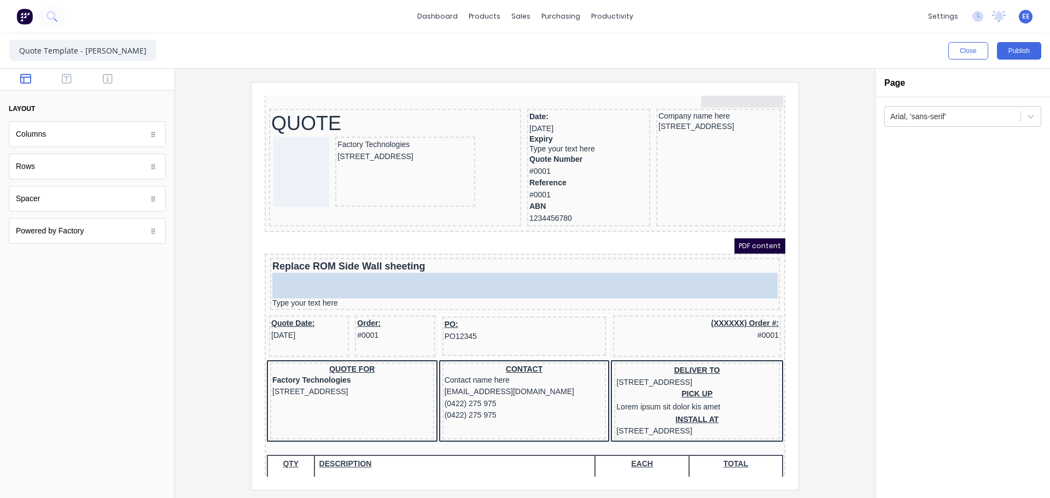
drag, startPoint x: 31, startPoint y: 204, endPoint x: 371, endPoint y: 270, distance: 346.8
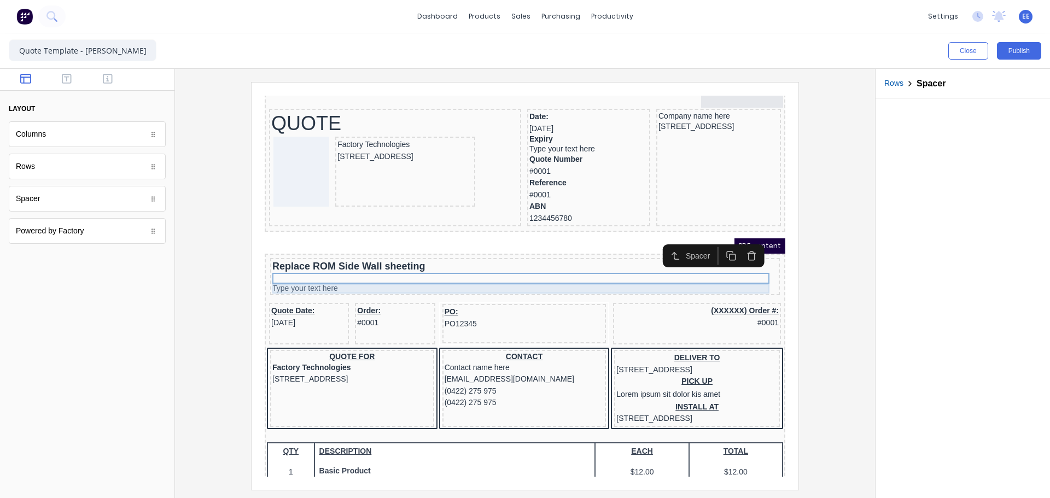
click at [338, 274] on div "Type your text here" at bounding box center [511, 276] width 505 height 10
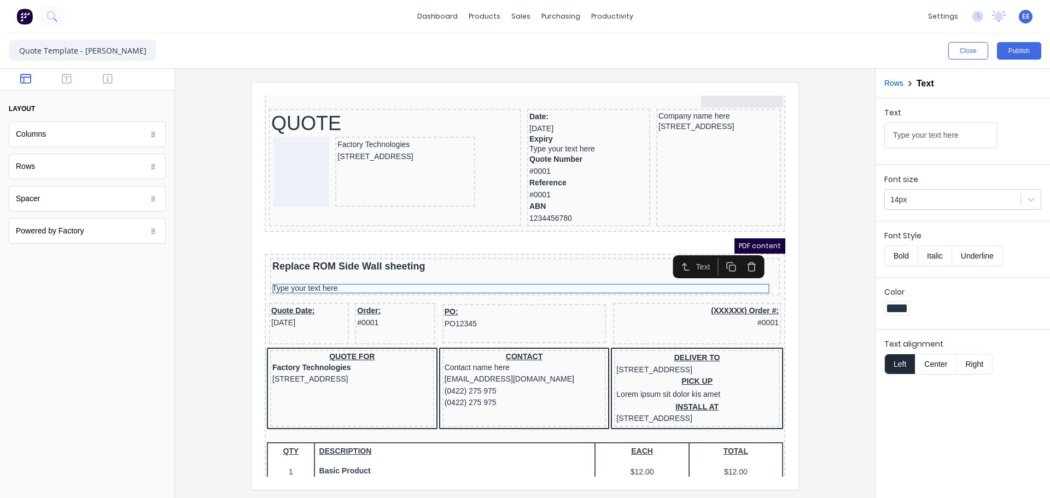
click at [718, 256] on icon "button" at bounding box center [718, 254] width 10 height 10
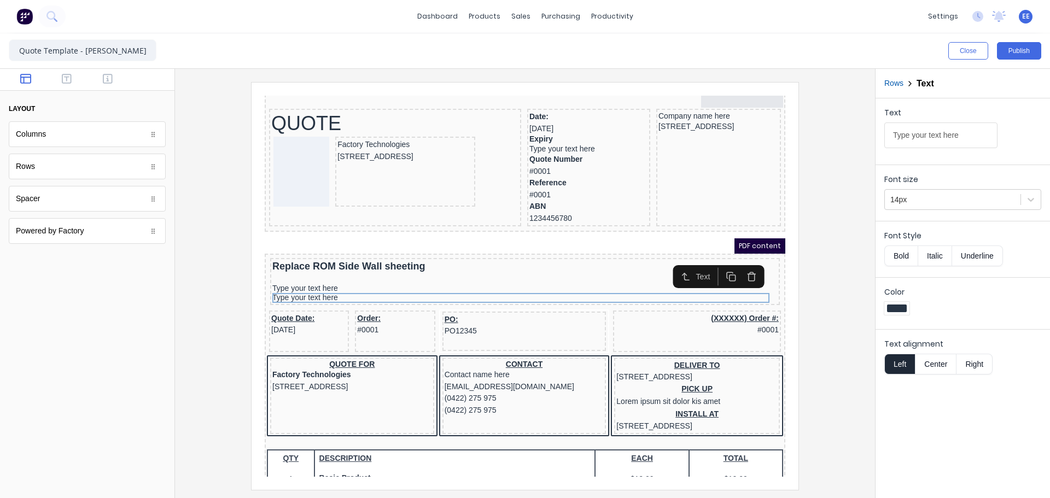
click at [718, 264] on icon "button" at bounding box center [718, 263] width 10 height 10
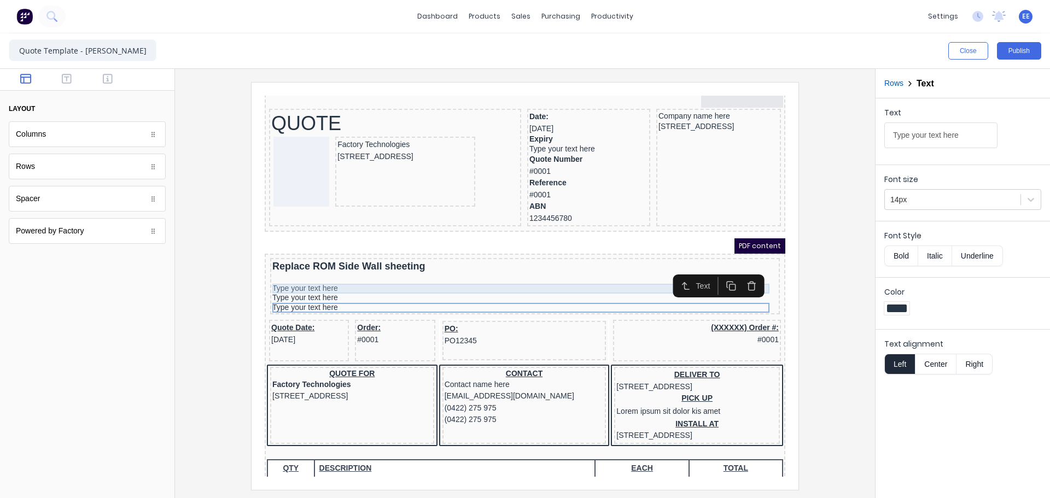
click at [350, 275] on div "Type your text here" at bounding box center [511, 276] width 505 height 10
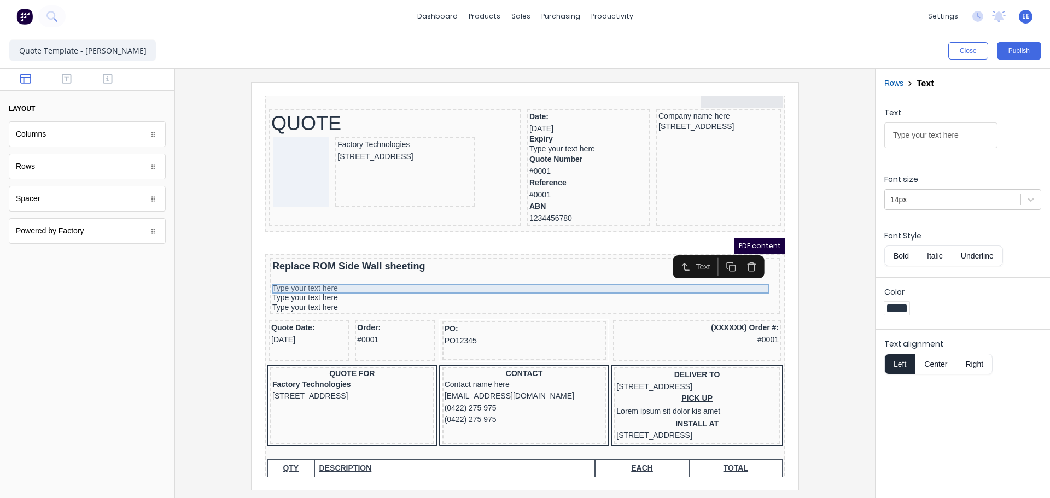
click at [322, 274] on div "Type your text here" at bounding box center [511, 276] width 505 height 10
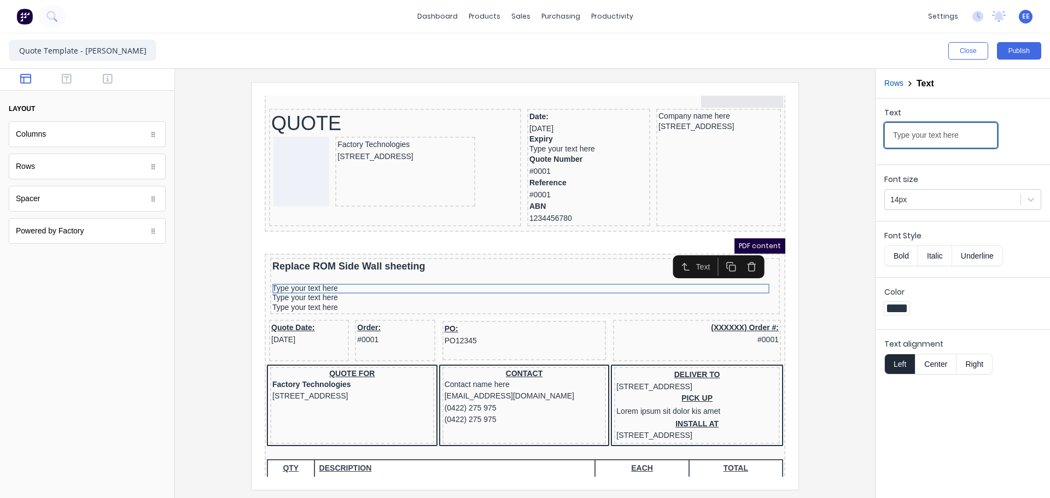
drag, startPoint x: 920, startPoint y: 135, endPoint x: 794, endPoint y: 143, distance: 126.1
click at [794, 143] on div "Close Publish Components layout Columns Columns Rows Rows Spacer Spacer Powered…" at bounding box center [525, 265] width 1050 height 465
paste input "Replace ROM side wall sheet 3m of lower section, Pale eucalypt 0.48BMT"
type input "Replace ROM side wall sheet 3m of lower section, Pale eucalypt 0.48BMT"
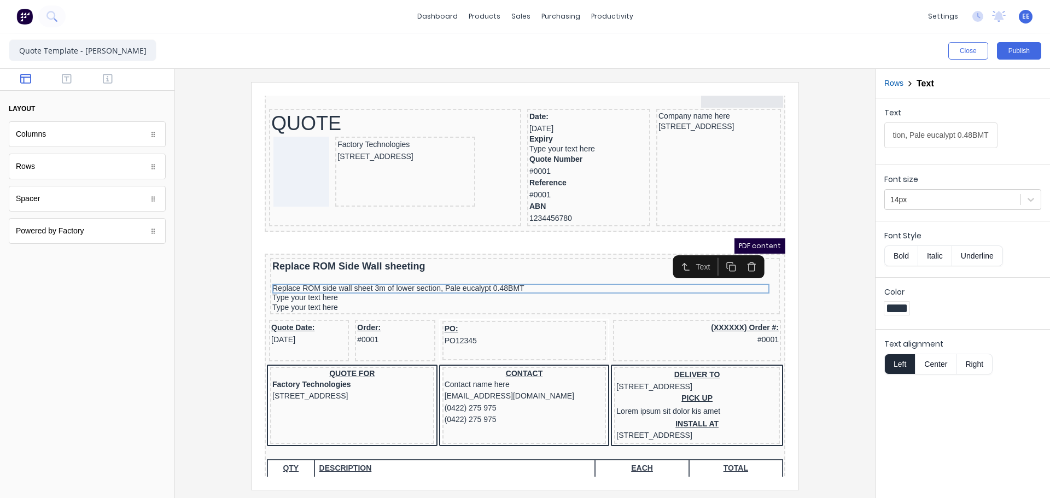
click at [816, 278] on div at bounding box center [525, 286] width 683 height 408
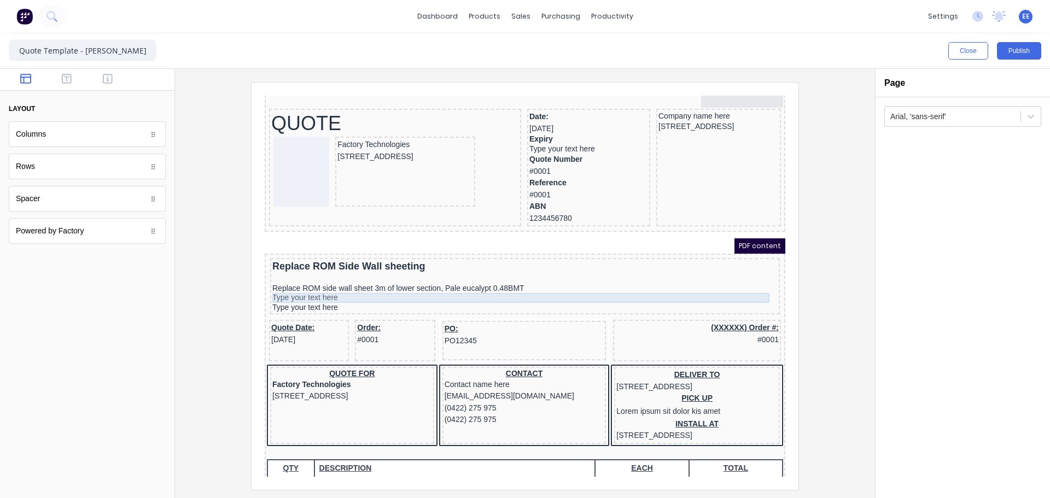
click at [355, 288] on div "Type your text here" at bounding box center [511, 285] width 505 height 10
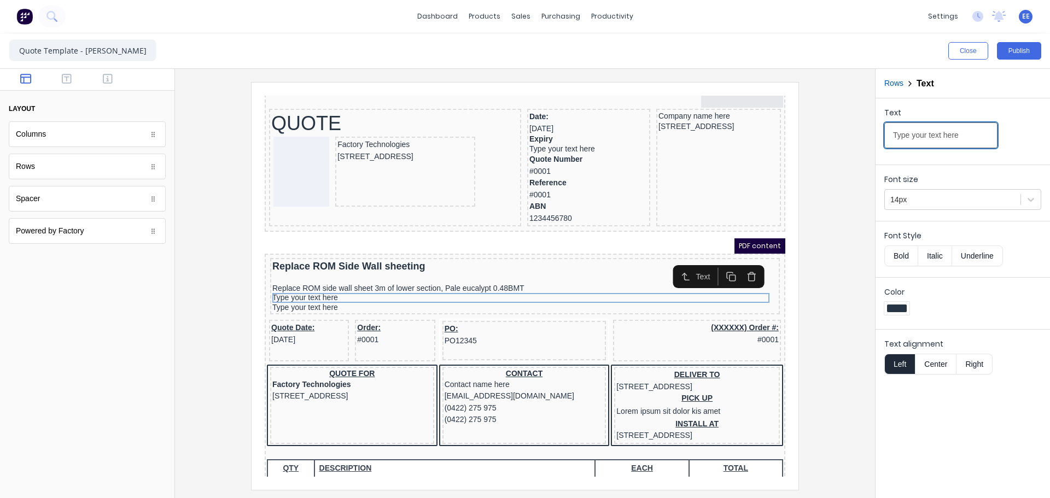
drag, startPoint x: 1215, startPoint y: 220, endPoint x: 765, endPoint y: 119, distance: 461.4
type input "Replace 4 x 350.30 purlins."
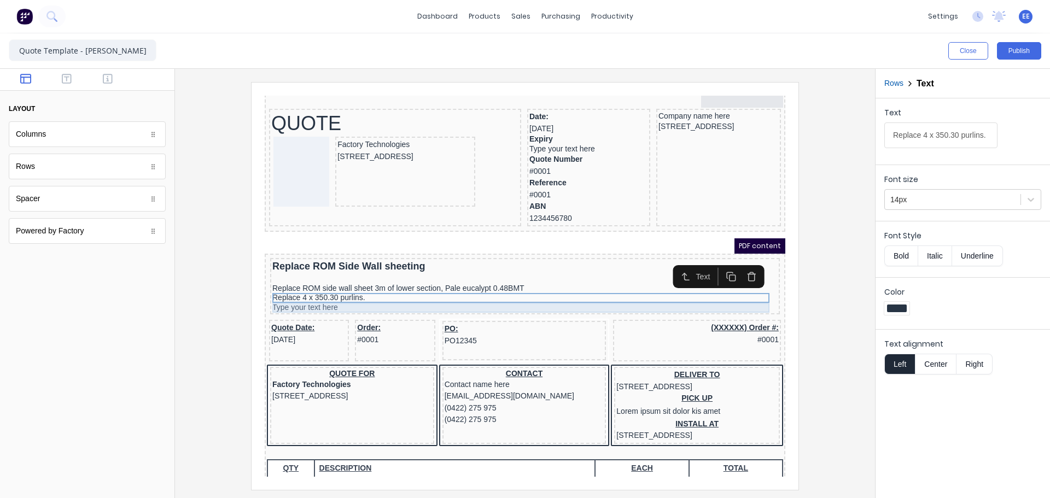
click at [270, 293] on div "Type your text here" at bounding box center [511, 295] width 505 height 10
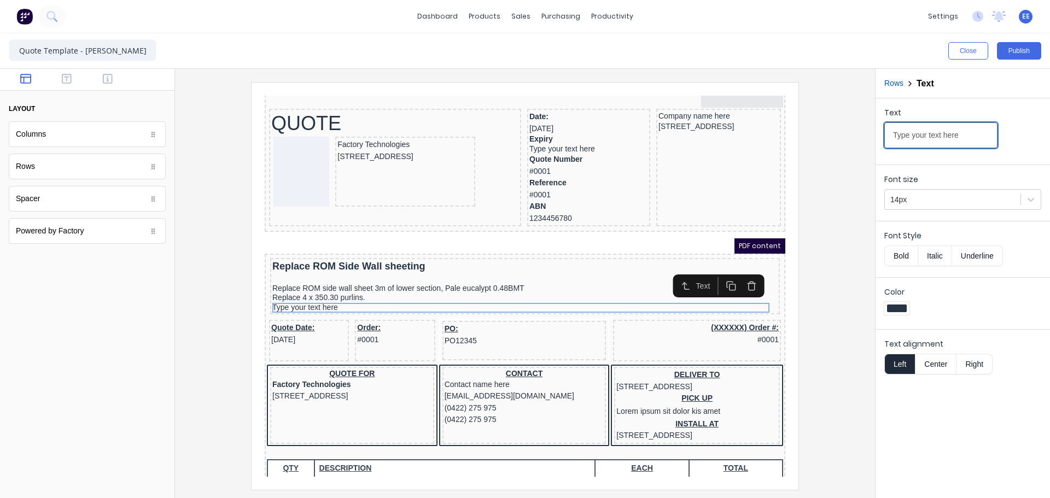
drag, startPoint x: 965, startPoint y: 134, endPoint x: 827, endPoint y: 141, distance: 138.0
click at [827, 141] on div "Close Publish Components layout Columns Columns Rows Rows Spacer Spacer Powered…" at bounding box center [525, 265] width 1050 height 465
type input "Replace lower flashing with 3mm gal sheet."
click at [818, 300] on div at bounding box center [525, 286] width 683 height 408
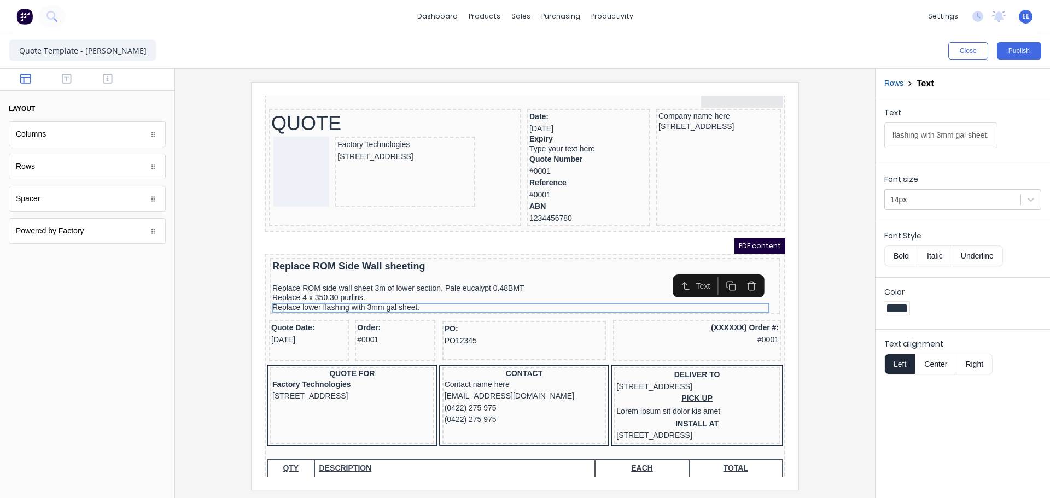
scroll to position [0, 0]
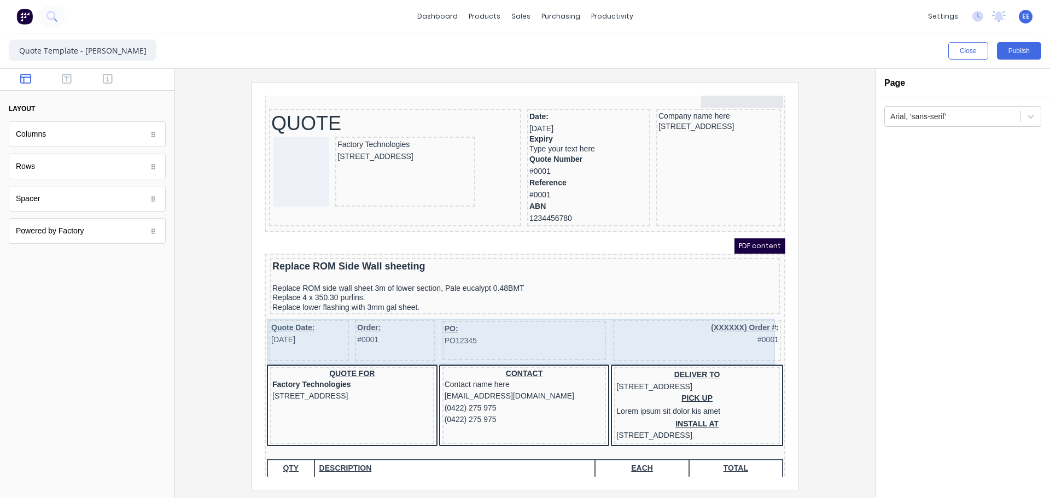
click at [349, 338] on div "Order: #0001" at bounding box center [382, 328] width 80 height 42
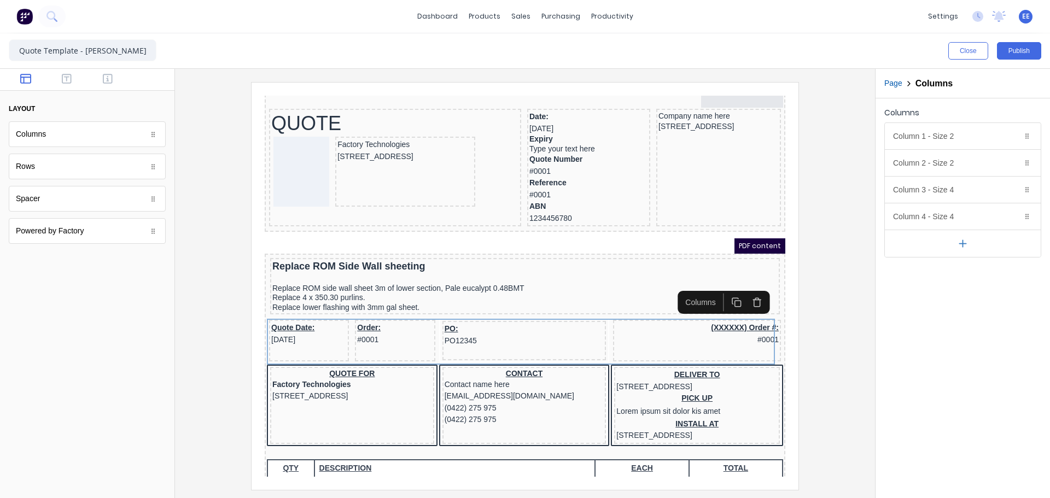
click at [750, 293] on button "button" at bounding box center [744, 289] width 20 height 18
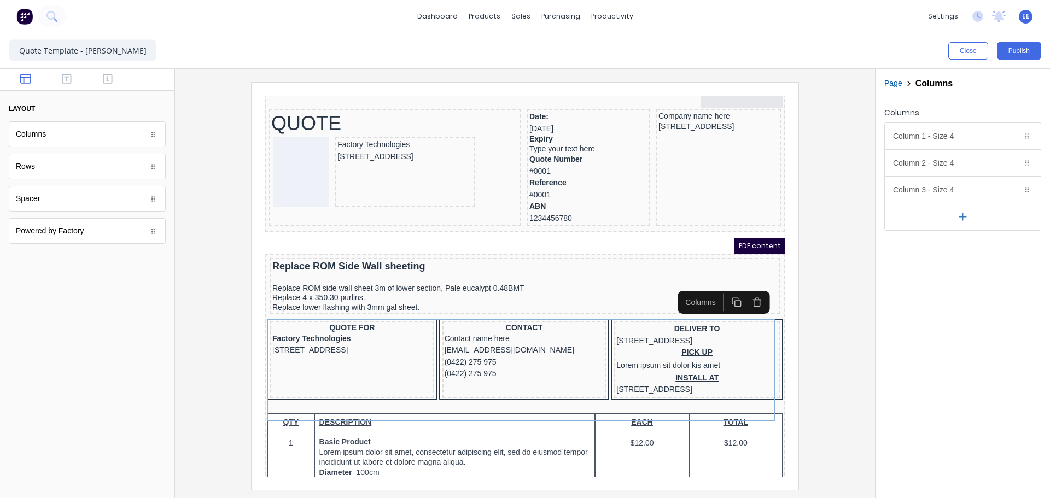
click at [746, 290] on icon "button" at bounding box center [744, 289] width 10 height 10
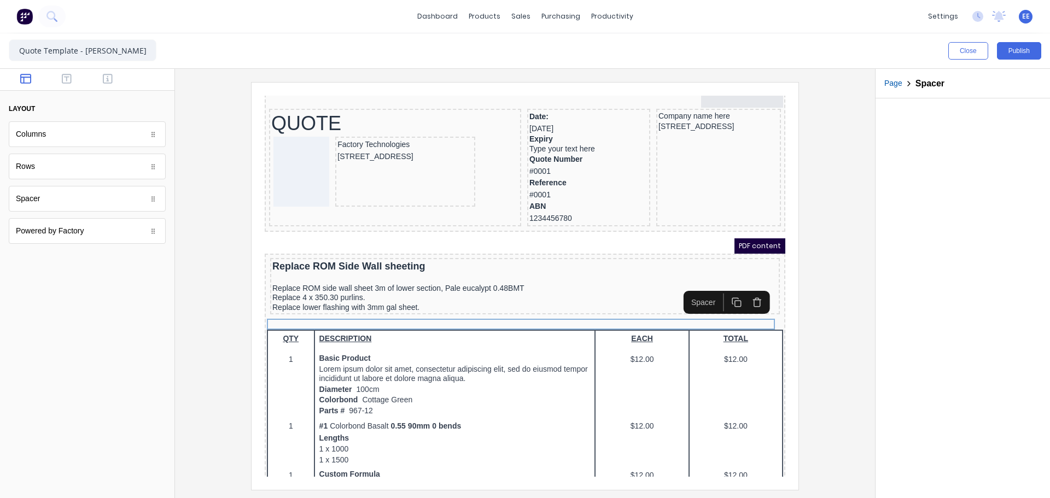
click at [809, 271] on div at bounding box center [525, 286] width 683 height 408
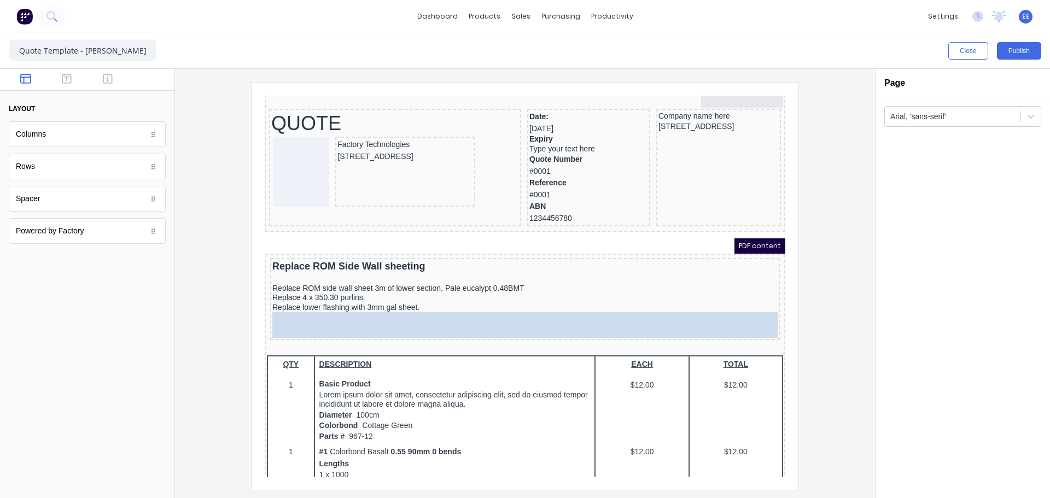
drag, startPoint x: 78, startPoint y: 206, endPoint x: 440, endPoint y: 314, distance: 378.0
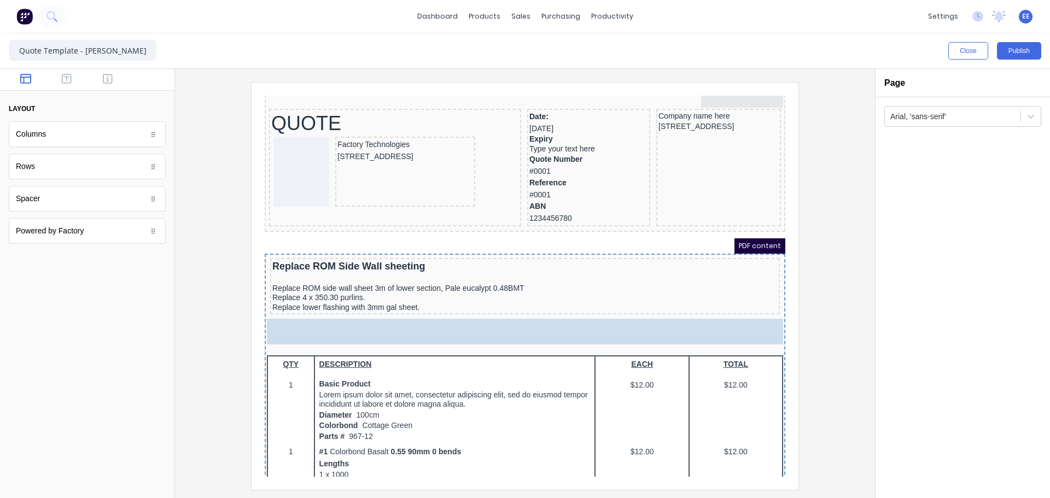
drag, startPoint x: 67, startPoint y: 210, endPoint x: 106, endPoint y: 237, distance: 48.3
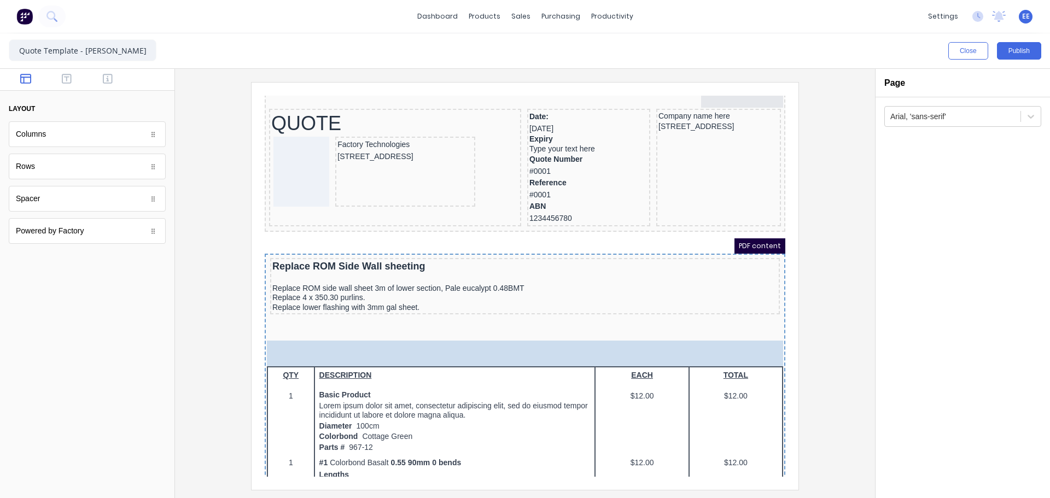
drag, startPoint x: 43, startPoint y: 203, endPoint x: 377, endPoint y: 340, distance: 361.7
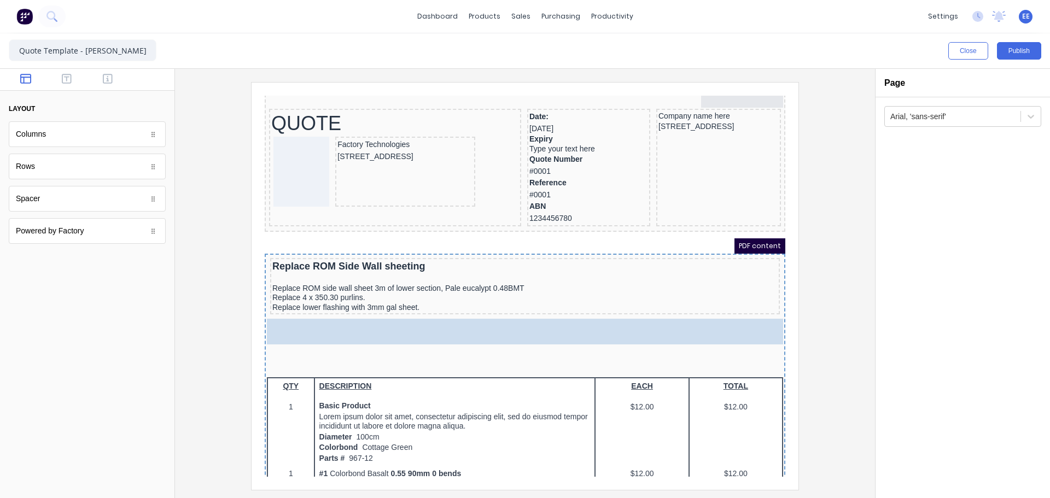
drag, startPoint x: 46, startPoint y: 203, endPoint x: 161, endPoint y: 235, distance: 119.9
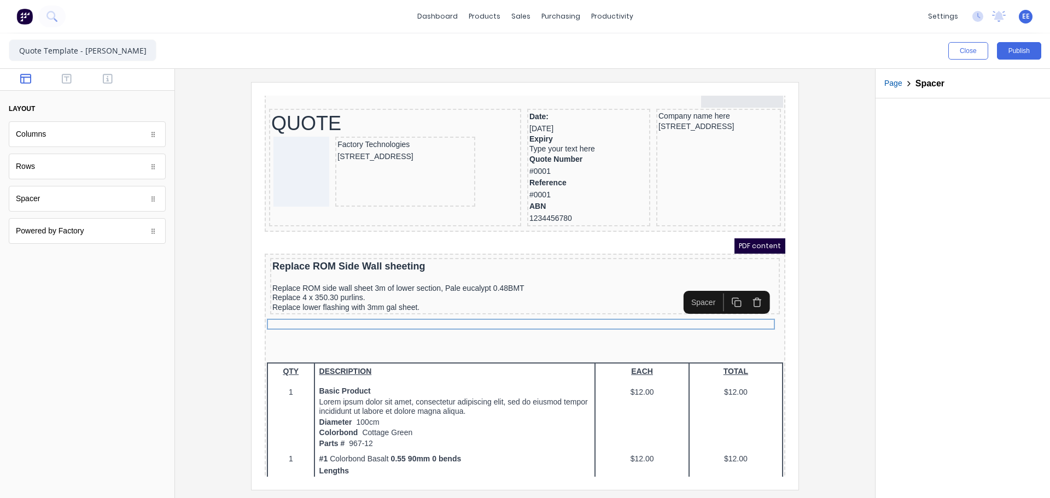
click at [861, 348] on div at bounding box center [525, 286] width 683 height 408
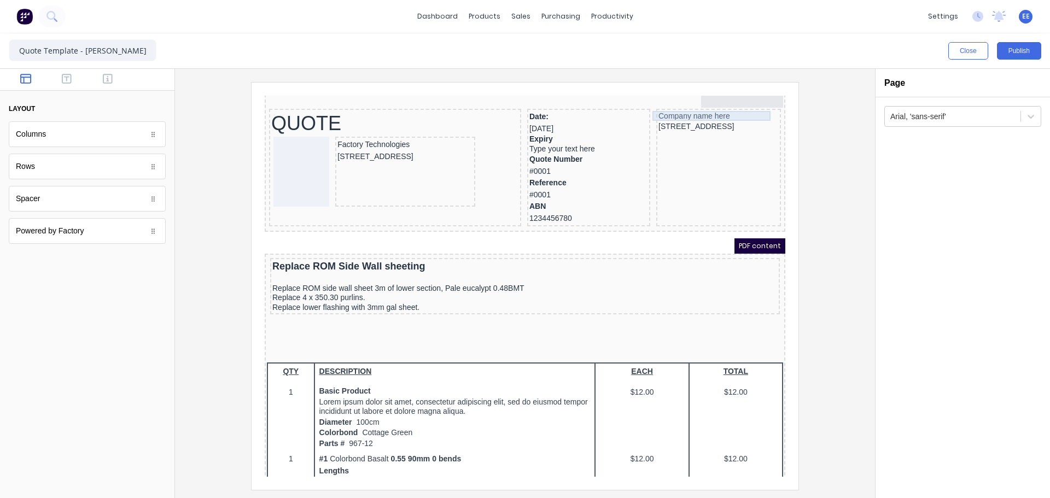
click at [678, 103] on div "Company name here" at bounding box center [706, 103] width 120 height 10
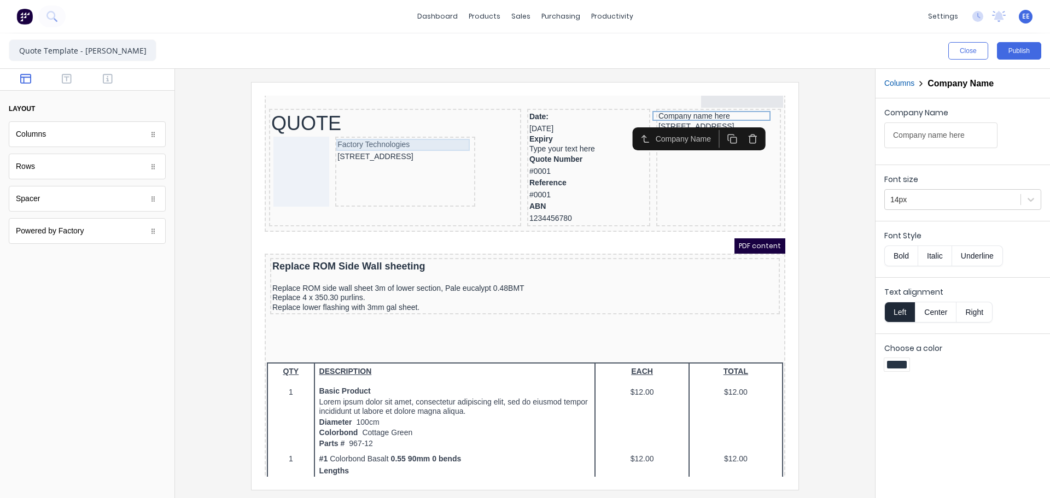
click at [353, 130] on div "Factory Technologies" at bounding box center [392, 132] width 136 height 12
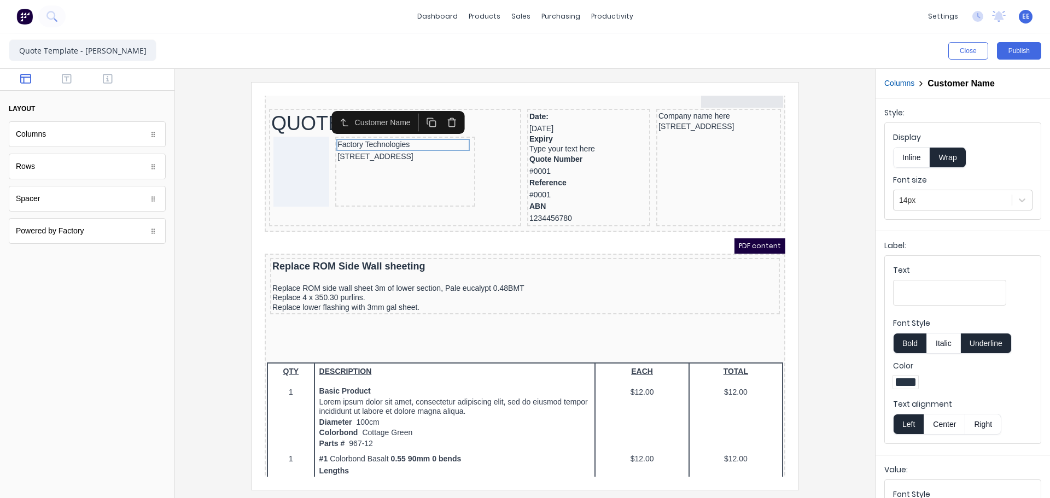
click at [824, 296] on div at bounding box center [525, 286] width 683 height 408
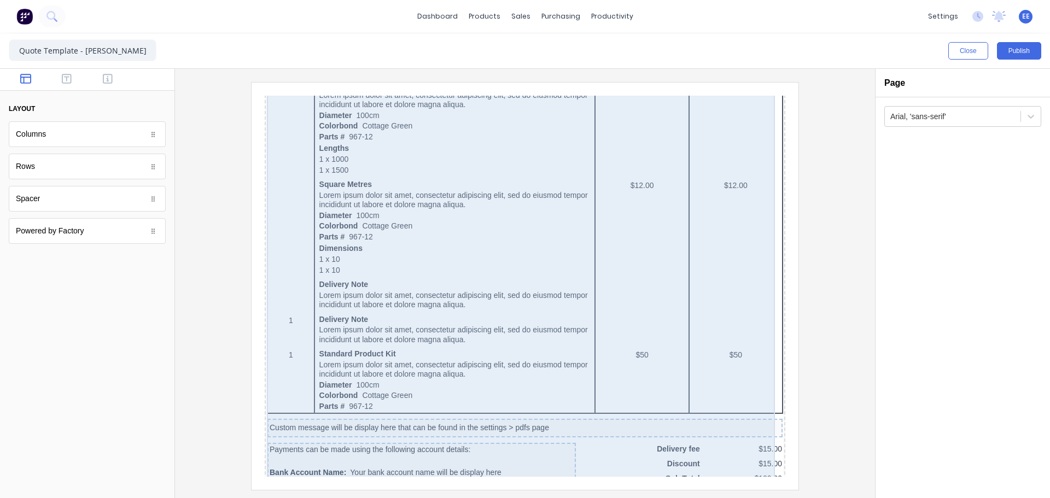
scroll to position [653, 0]
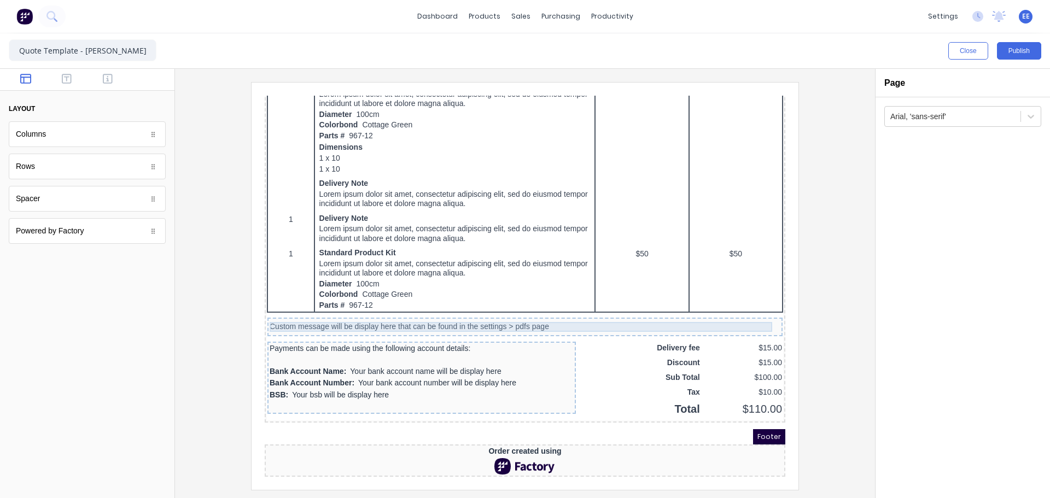
click at [445, 309] on div "Custom message will be display here that can be found in the settings > pdfs pa…" at bounding box center [512, 314] width 511 height 10
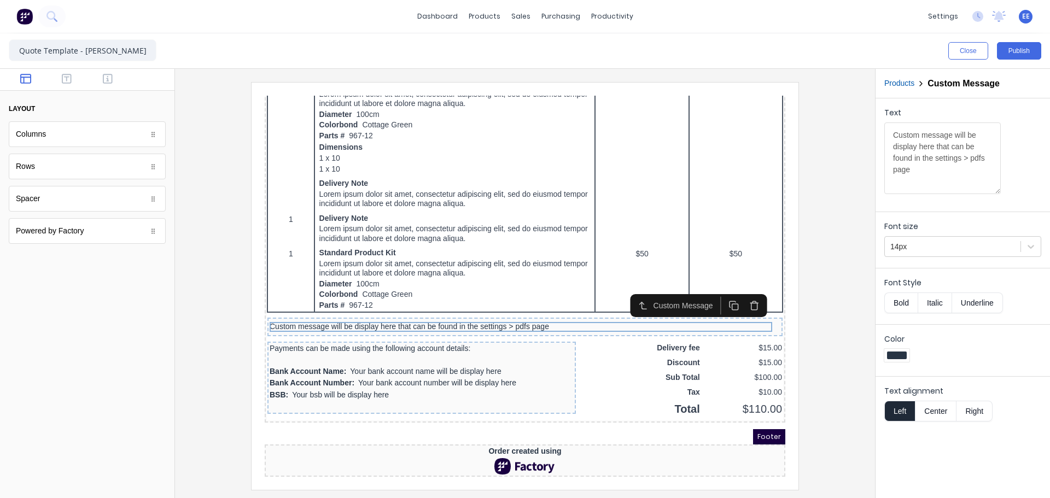
click at [742, 290] on icon "button" at bounding box center [741, 290] width 8 height 0
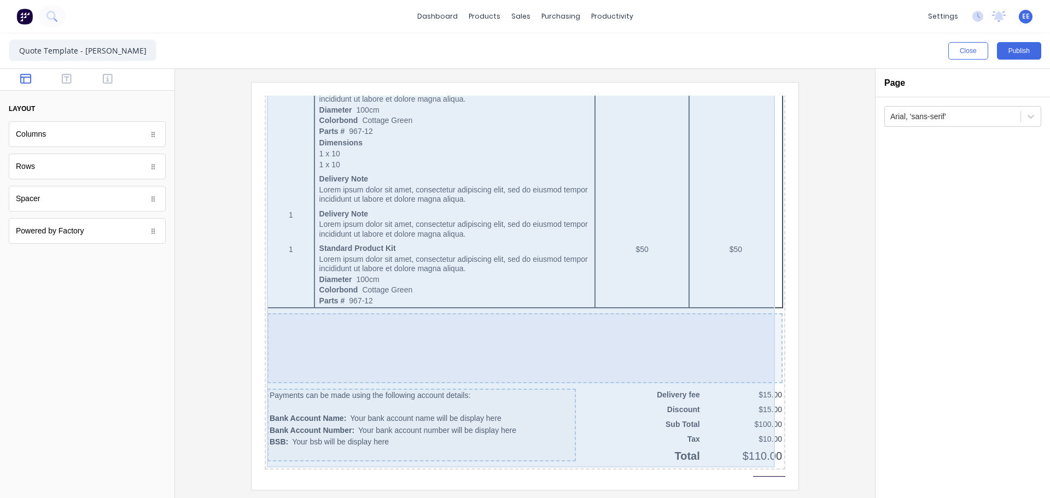
click at [720, 323] on div at bounding box center [511, 335] width 515 height 70
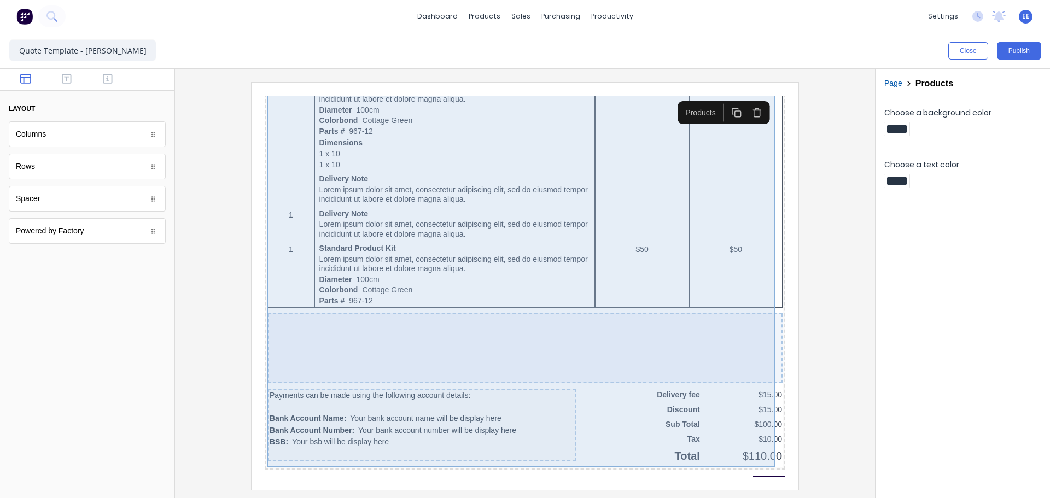
click at [468, 327] on div at bounding box center [511, 335] width 515 height 70
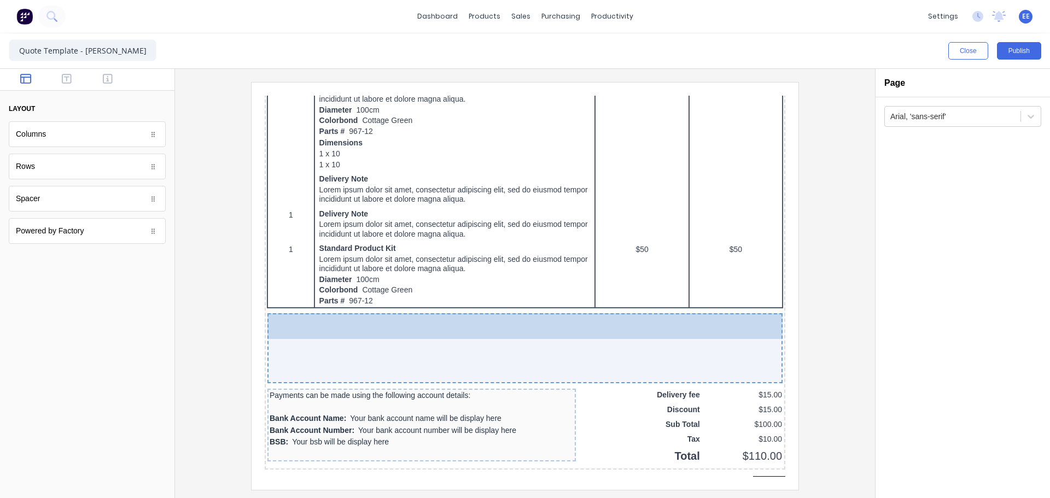
drag, startPoint x: 52, startPoint y: 200, endPoint x: 152, endPoint y: 247, distance: 110.6
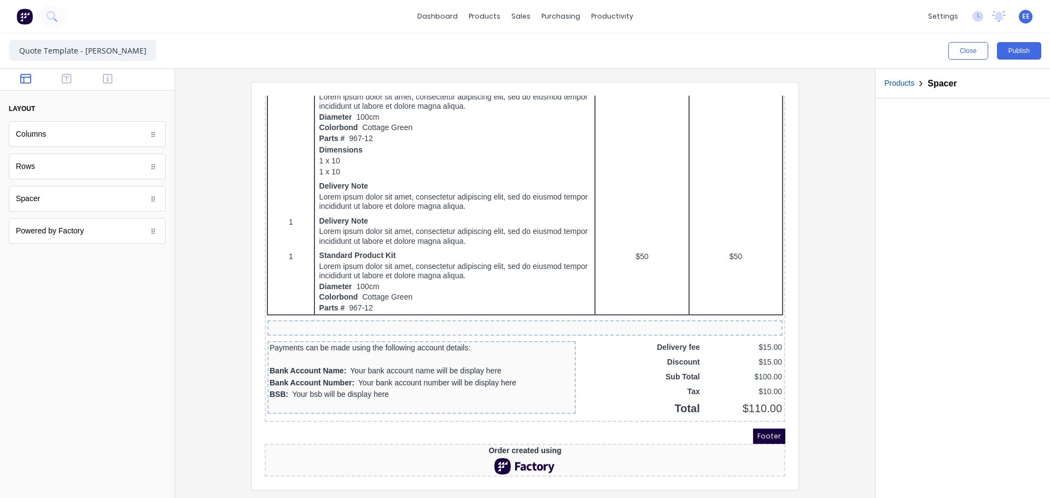
scroll to position [650, 0]
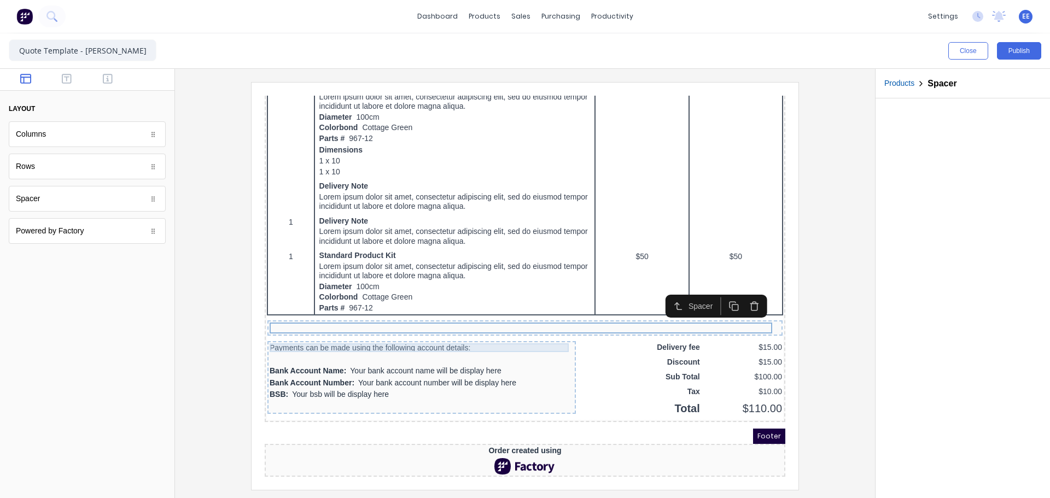
click at [533, 330] on div "Payments can be made using the following account details:" at bounding box center [409, 334] width 304 height 9
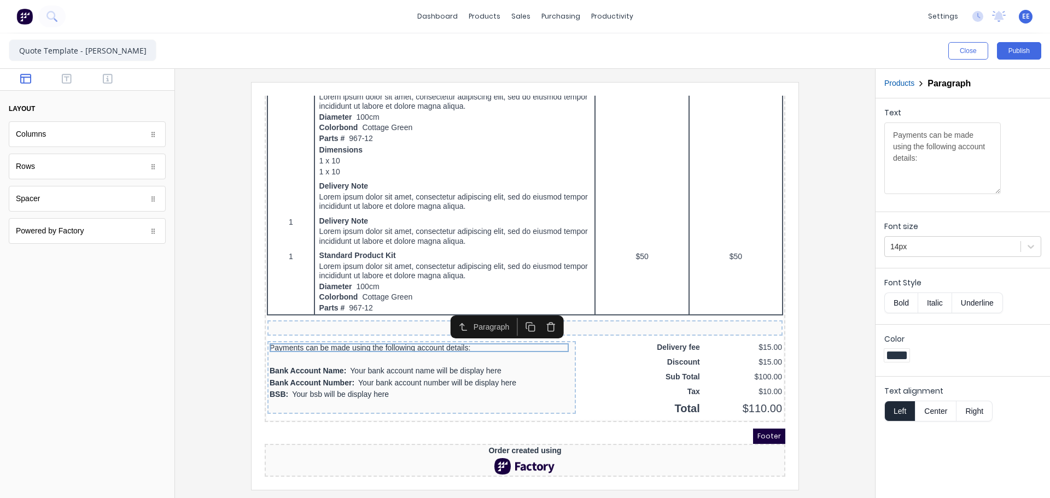
click at [539, 309] on icon "button" at bounding box center [538, 314] width 10 height 10
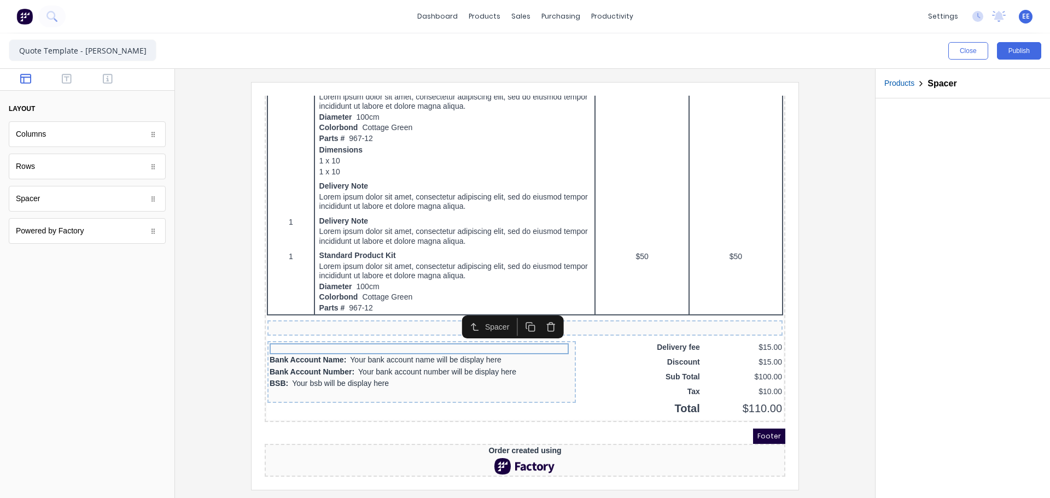
click at [539, 309] on icon "button" at bounding box center [538, 314] width 10 height 10
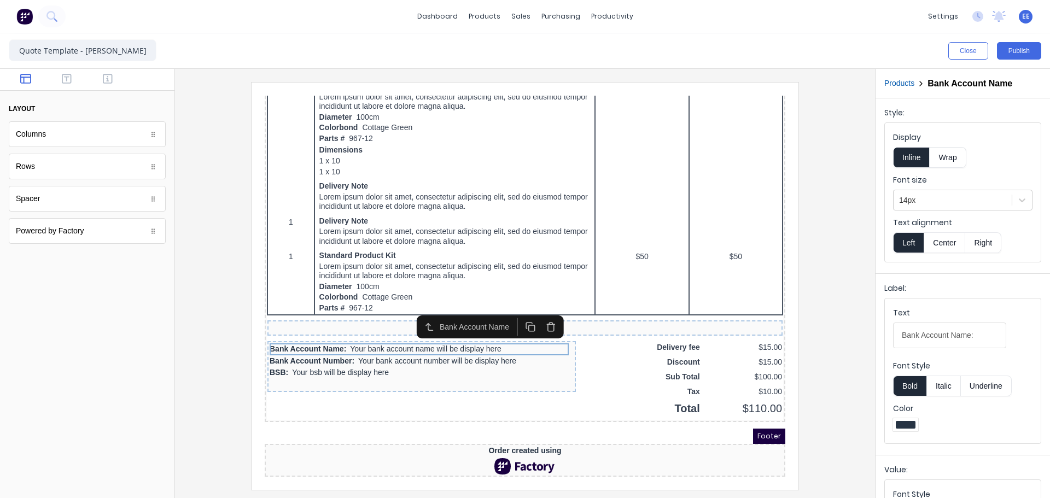
click at [539, 309] on icon "button" at bounding box center [538, 314] width 10 height 10
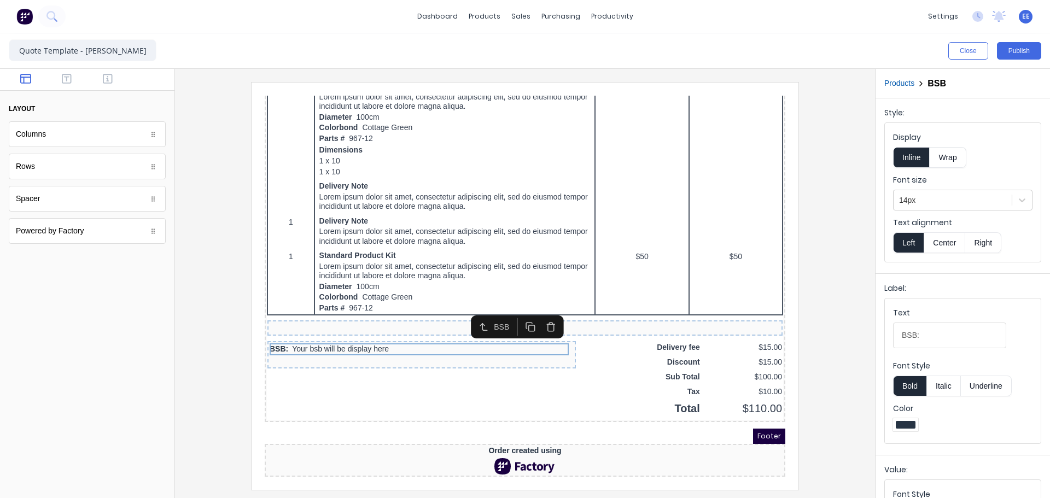
click at [539, 309] on icon "button" at bounding box center [538, 314] width 10 height 10
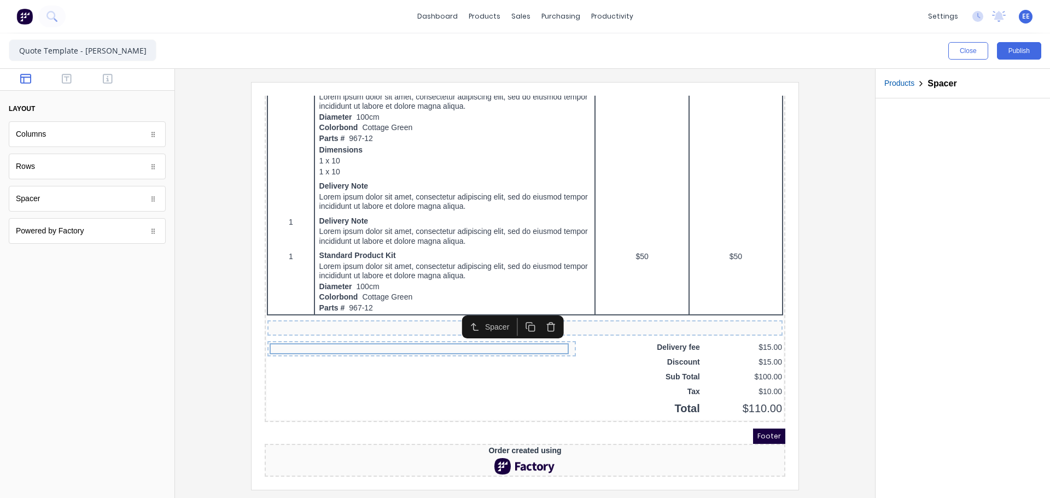
click at [539, 309] on icon "button" at bounding box center [538, 314] width 10 height 10
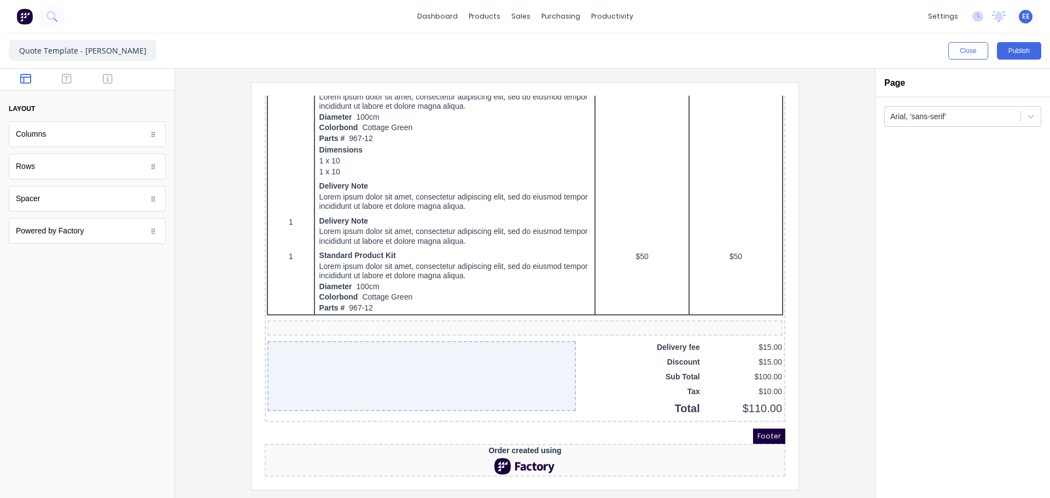
click at [788, 305] on iframe at bounding box center [525, 287] width 547 height 408
click at [841, 305] on div at bounding box center [525, 286] width 683 height 408
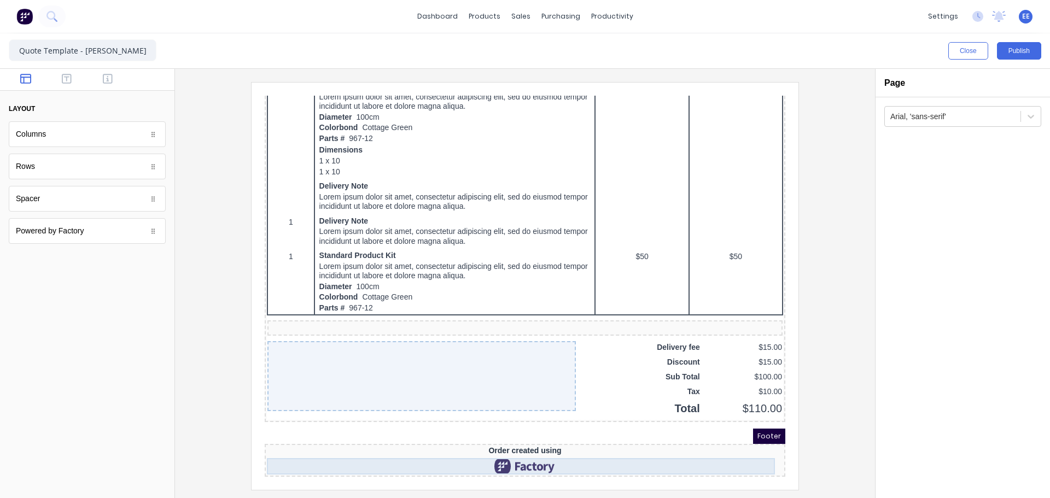
click at [505, 445] on div at bounding box center [512, 453] width 516 height 16
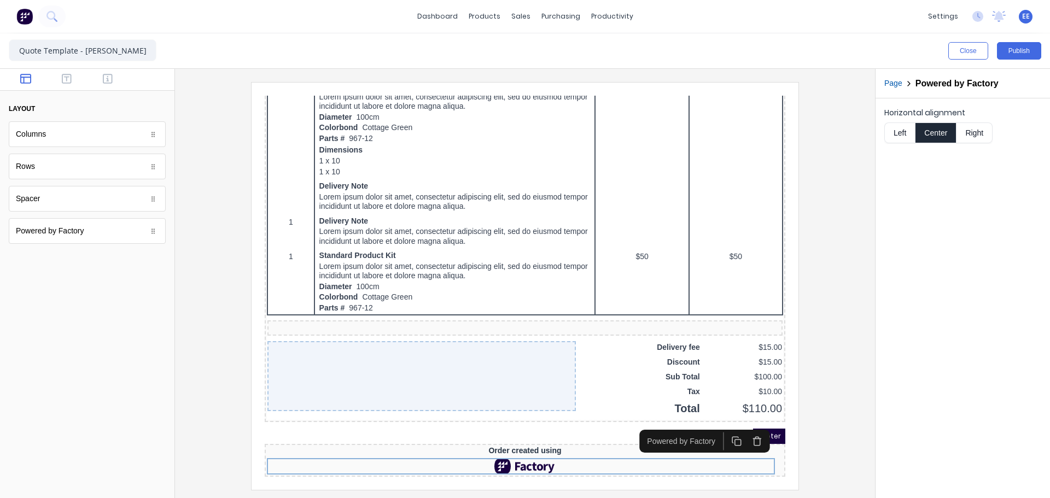
click at [745, 427] on icon "button" at bounding box center [744, 428] width 10 height 10
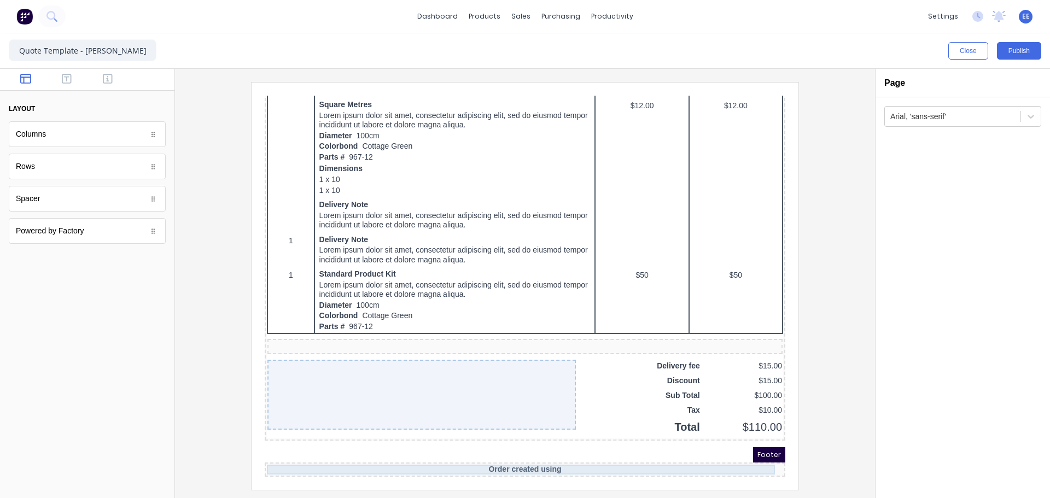
click at [731, 456] on div "Order created using" at bounding box center [512, 457] width 516 height 10
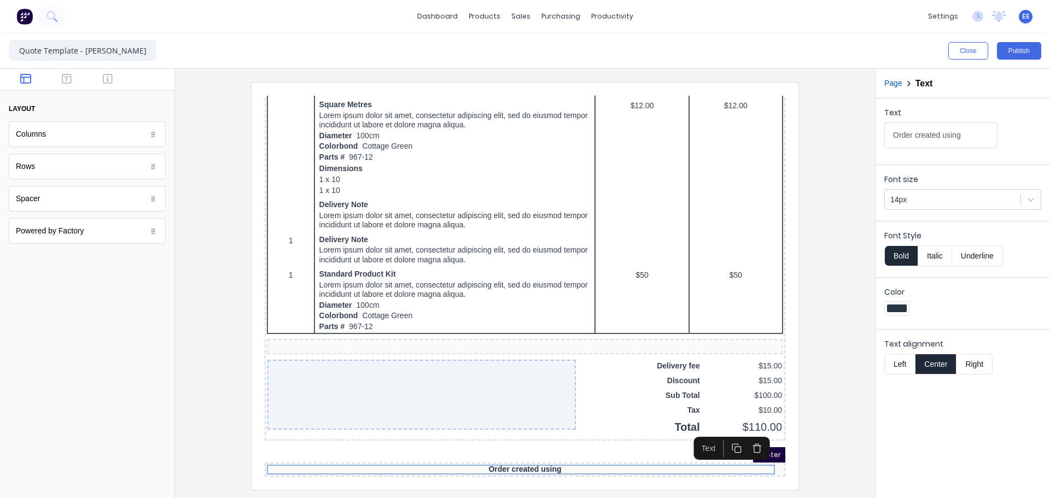
click at [747, 431] on icon "button" at bounding box center [744, 435] width 10 height 10
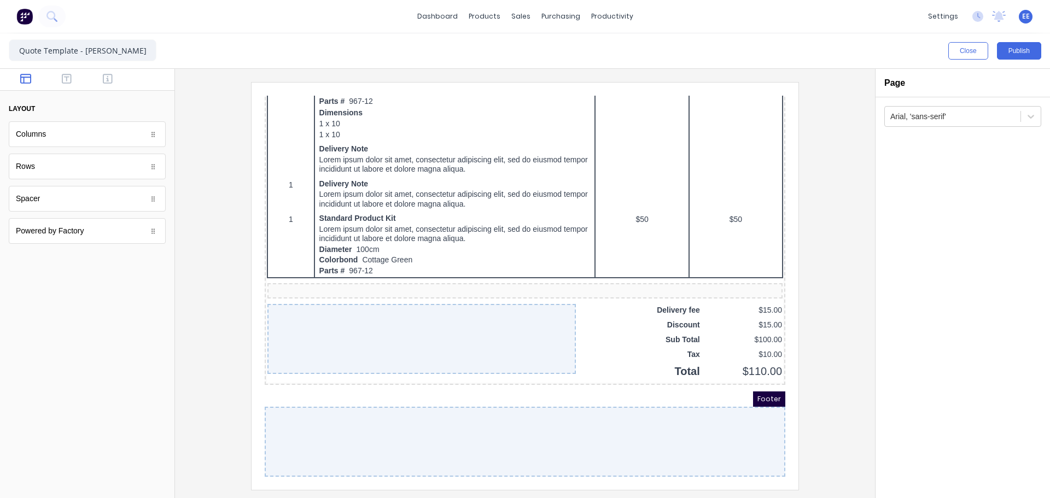
scroll to position [687, 0]
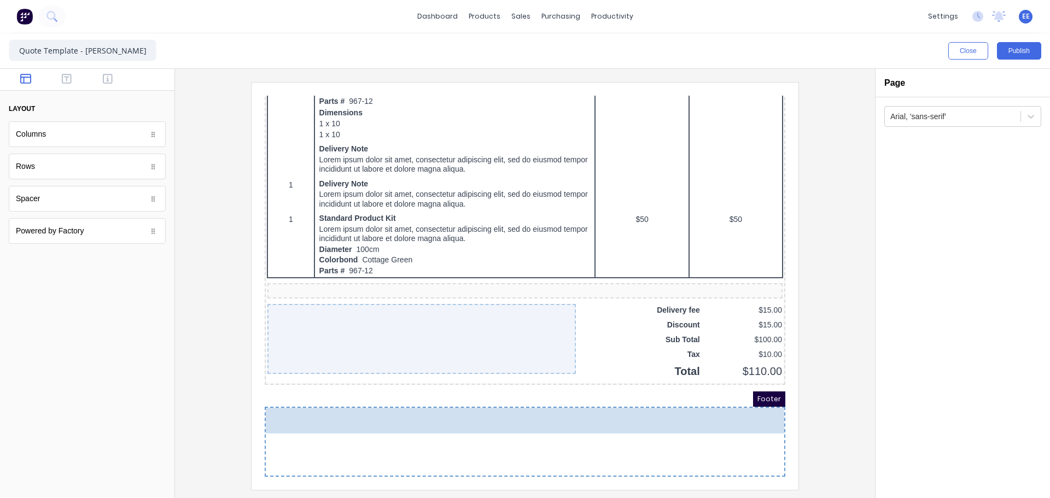
drag, startPoint x: 93, startPoint y: 247, endPoint x: 427, endPoint y: 441, distance: 386.1
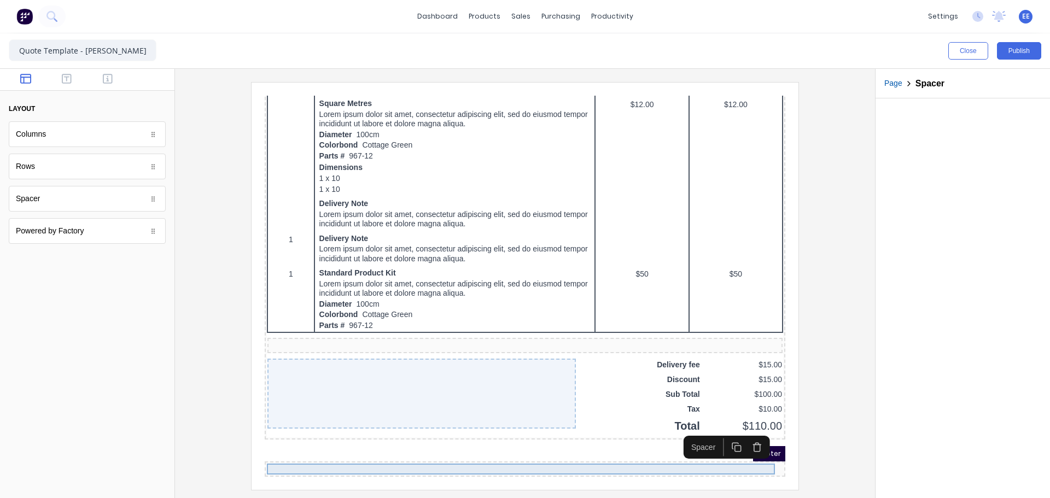
scroll to position [632, 0]
click at [886, 380] on div at bounding box center [963, 298] width 175 height 400
click at [859, 384] on div at bounding box center [525, 286] width 683 height 408
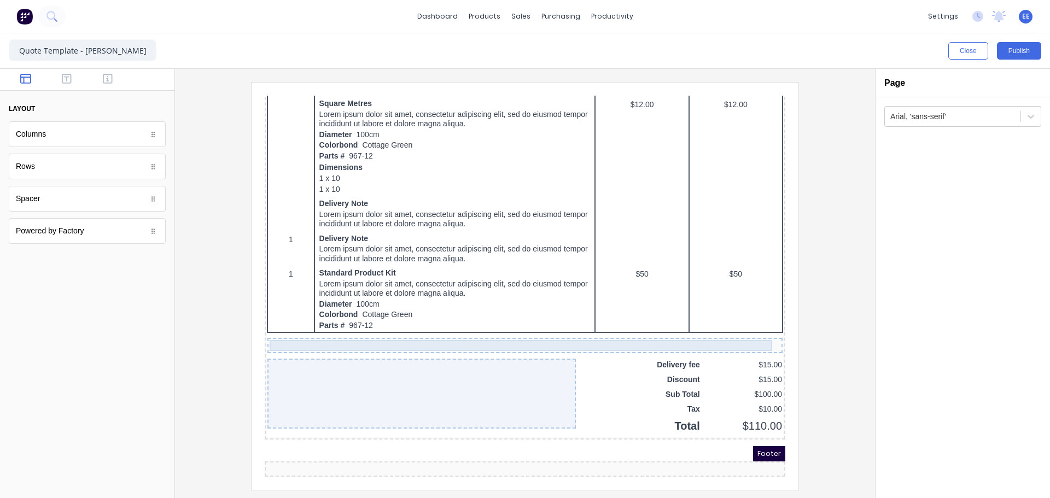
click at [715, 327] on div at bounding box center [512, 332] width 511 height 11
click at [741, 309] on icon "button" at bounding box center [741, 310] width 10 height 10
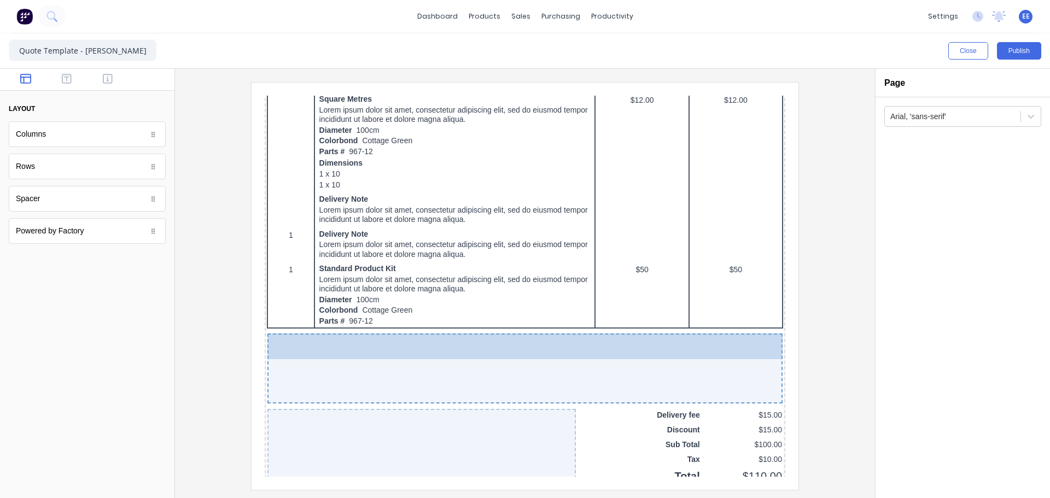
drag, startPoint x: 61, startPoint y: 204, endPoint x: 185, endPoint y: 253, distance: 134.3
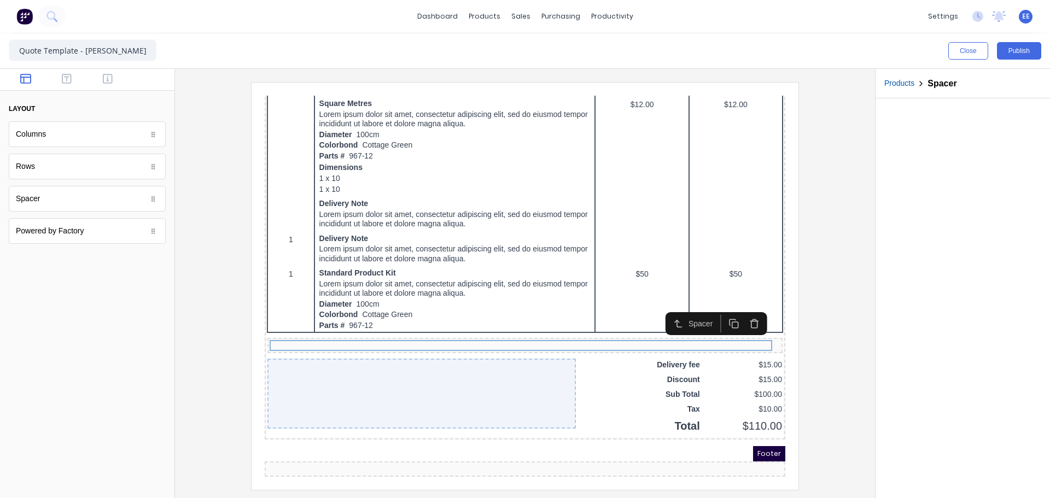
click at [824, 305] on div at bounding box center [525, 286] width 683 height 408
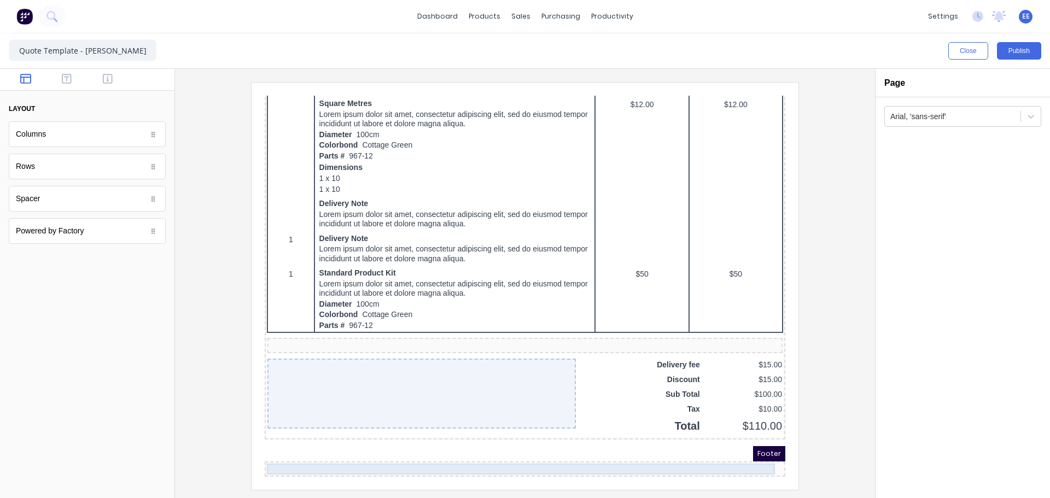
click at [637, 454] on div at bounding box center [512, 456] width 516 height 11
click at [747, 430] on icon "button" at bounding box center [744, 434] width 10 height 10
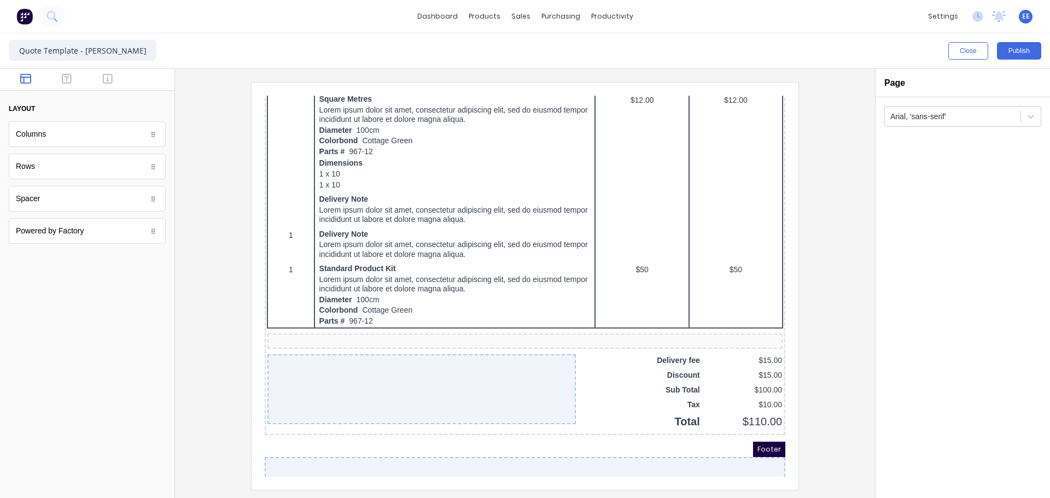
click at [834, 361] on div at bounding box center [525, 286] width 683 height 408
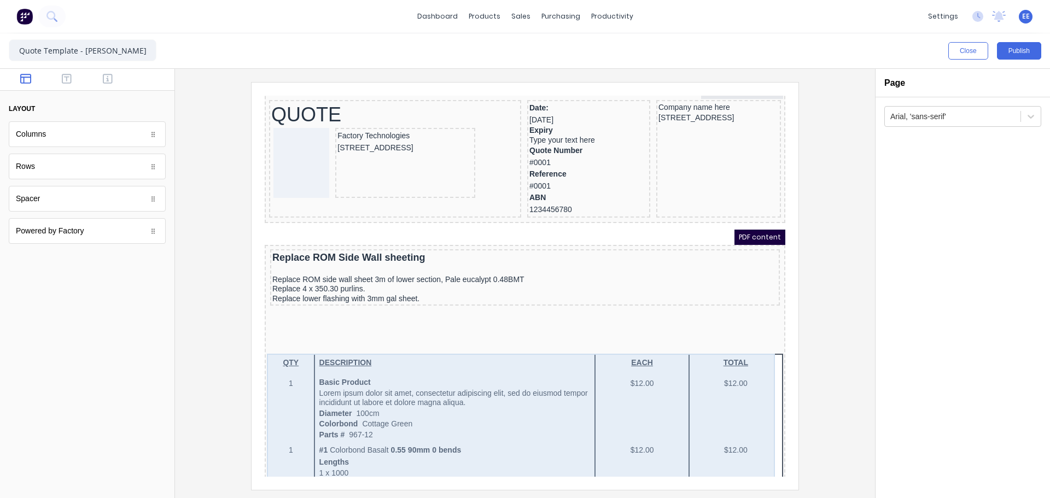
scroll to position [0, 0]
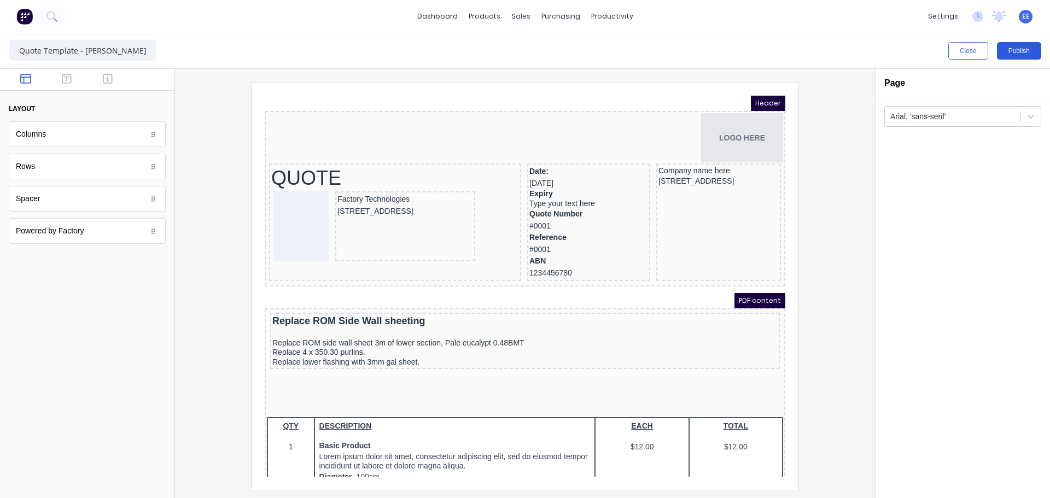
click at [1009, 51] on button "Publish" at bounding box center [1019, 51] width 44 height 18
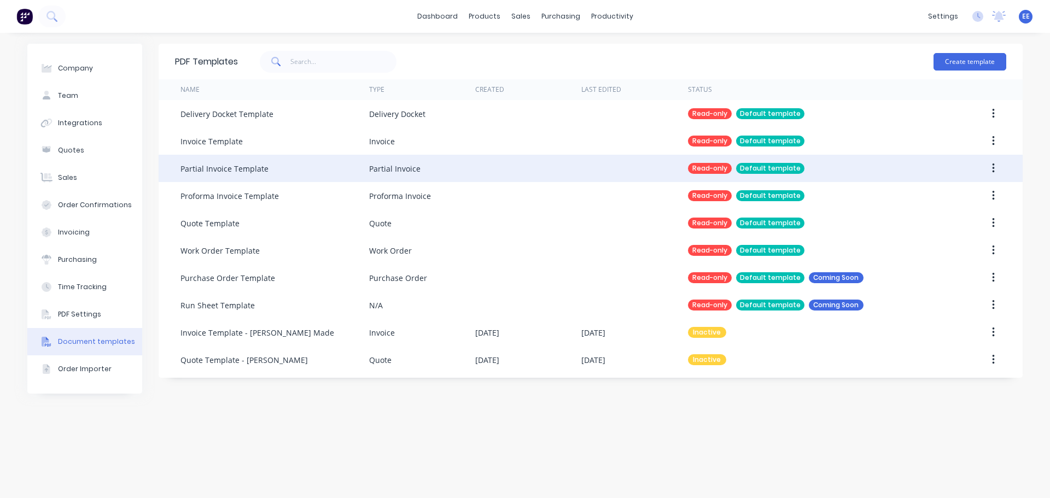
click at [994, 168] on icon "button" at bounding box center [993, 169] width 2 height 10
click at [963, 198] on div "Duplicate" at bounding box center [955, 197] width 84 height 16
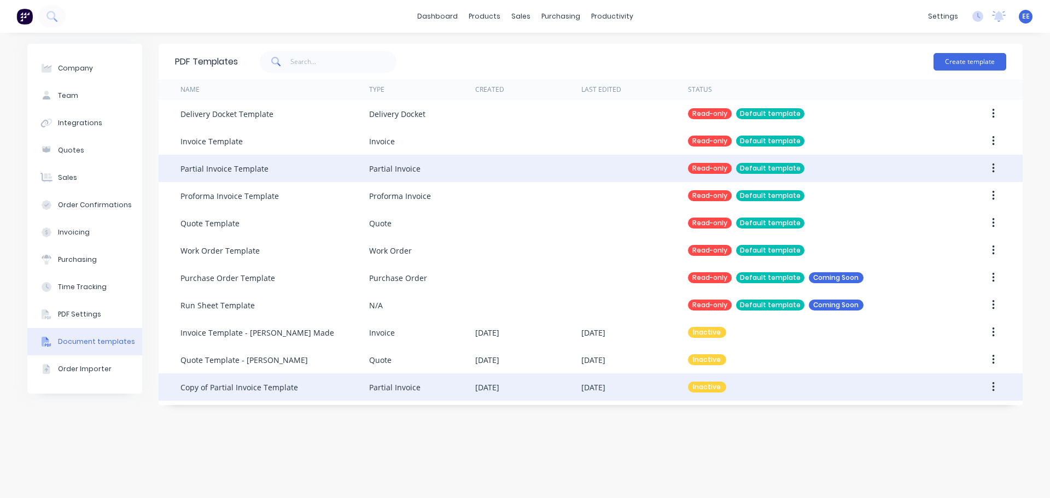
click at [231, 386] on div "Copy of Partial Invoice Template" at bounding box center [240, 387] width 118 height 11
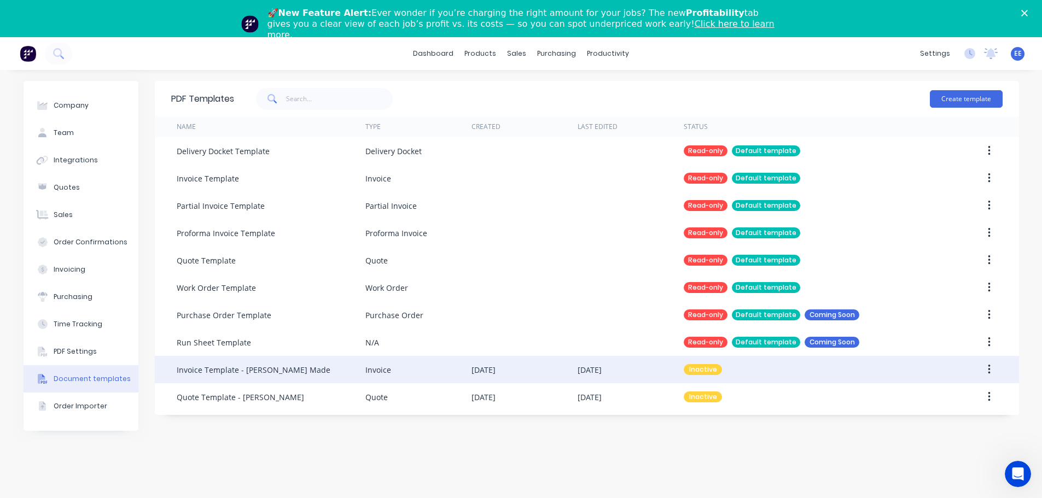
click at [257, 342] on div "Run Sheet Template" at bounding box center [271, 342] width 189 height 27
click at [251, 368] on div "Invoice Template - Taylor Made" at bounding box center [254, 369] width 154 height 11
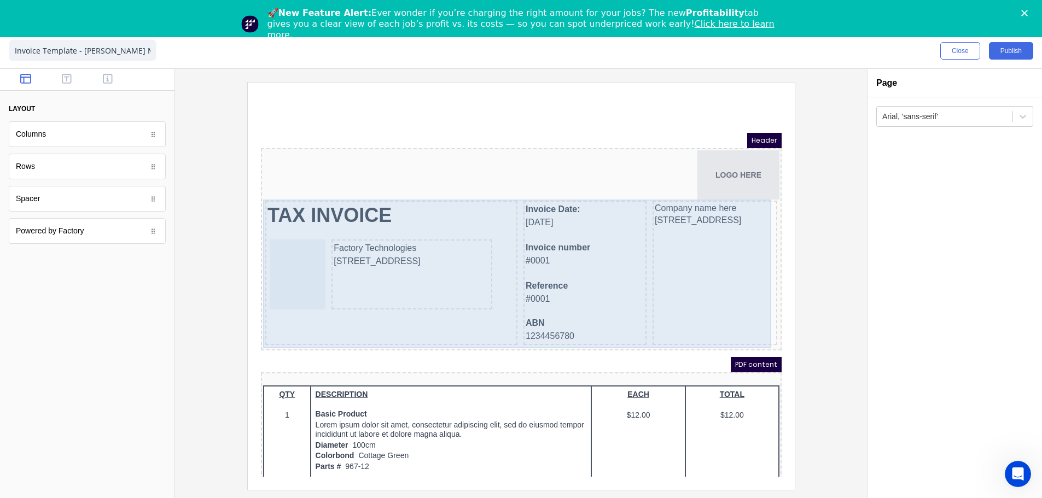
click at [689, 272] on div "Company name here 234 Beach Road Gold Coast, Queensland, Australia, 4217" at bounding box center [701, 260] width 125 height 144
